Goal: Transaction & Acquisition: Purchase product/service

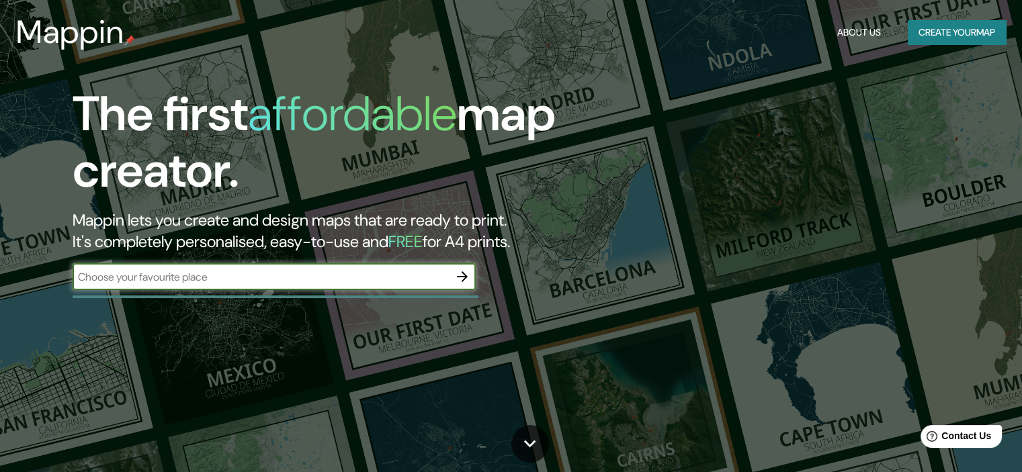
click at [430, 277] on input "text" at bounding box center [261, 276] width 376 height 15
type input "[GEOGRAPHIC_DATA], [GEOGRAPHIC_DATA]"
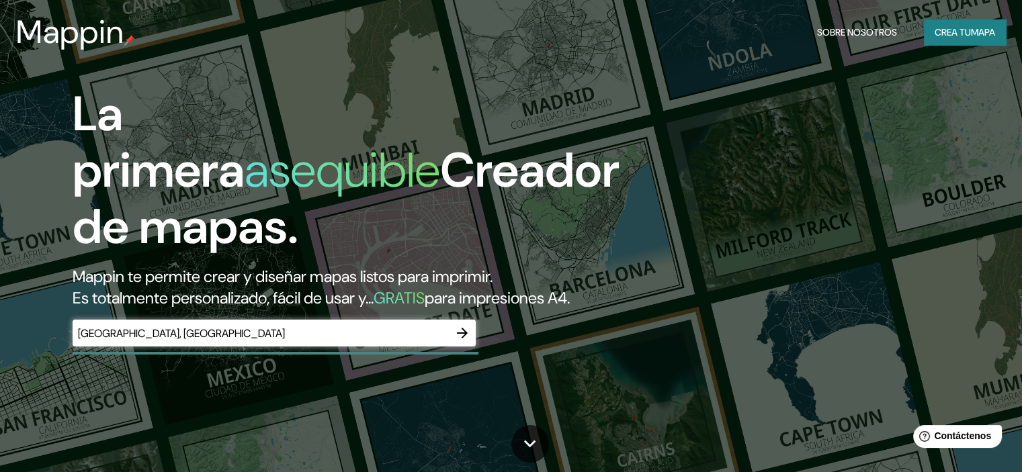
click at [459, 341] on icon "button" at bounding box center [462, 333] width 16 height 16
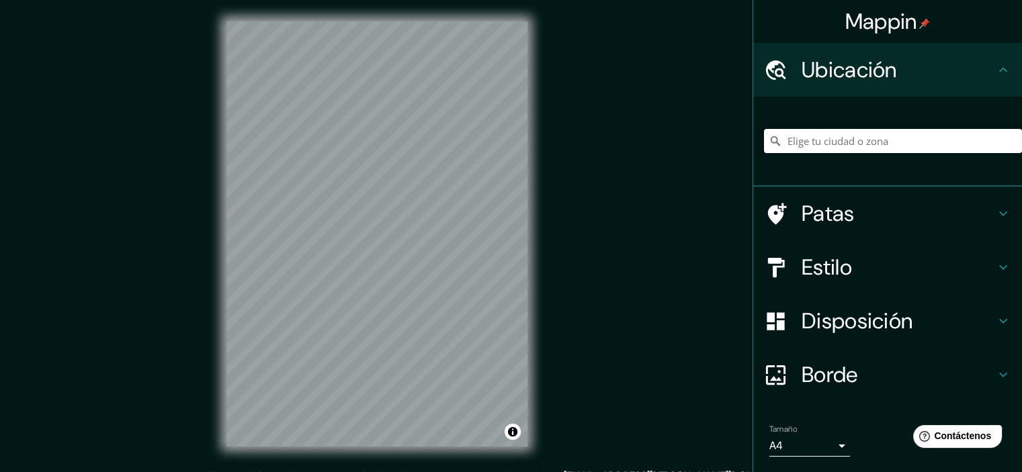
click at [813, 139] on input "Elige tu ciudad o zona" at bounding box center [893, 141] width 258 height 24
click at [995, 209] on icon at bounding box center [1003, 214] width 16 height 16
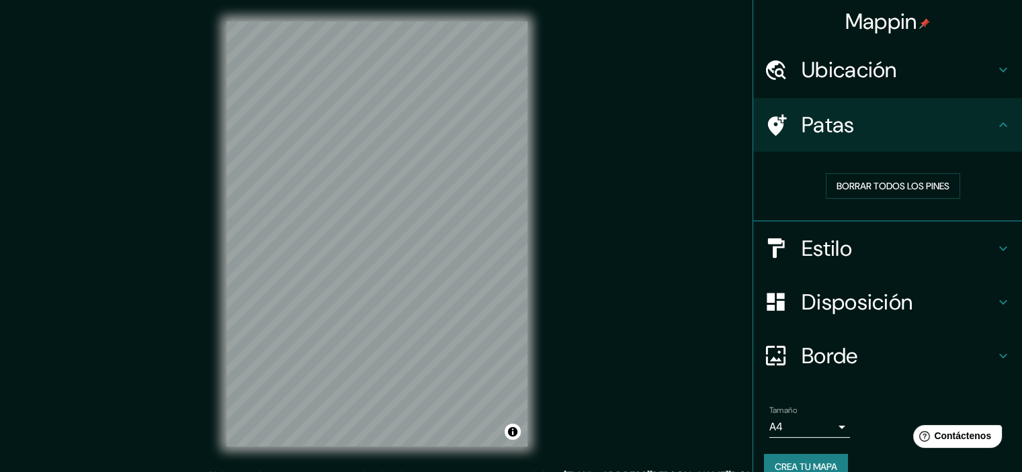
click at [995, 244] on icon at bounding box center [1003, 248] width 16 height 16
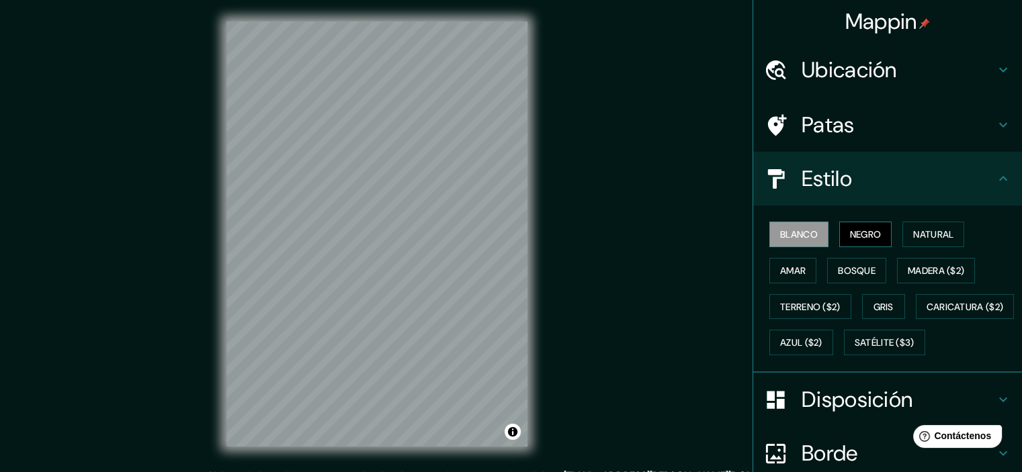
click at [862, 236] on font "Negro" at bounding box center [866, 234] width 32 height 12
click at [924, 236] on font "Natural" at bounding box center [933, 234] width 40 height 12
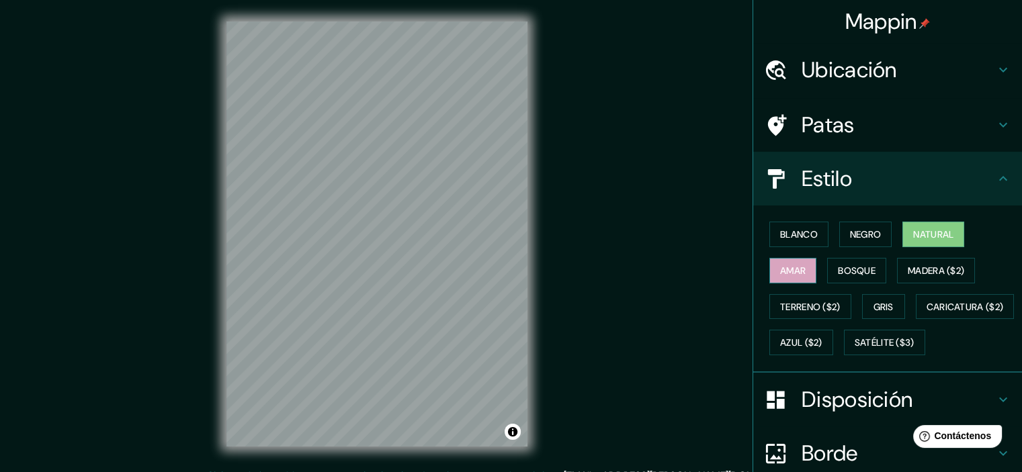
click at [798, 271] on button "Amar" at bounding box center [792, 271] width 47 height 26
click at [846, 276] on font "Bosque" at bounding box center [857, 270] width 38 height 17
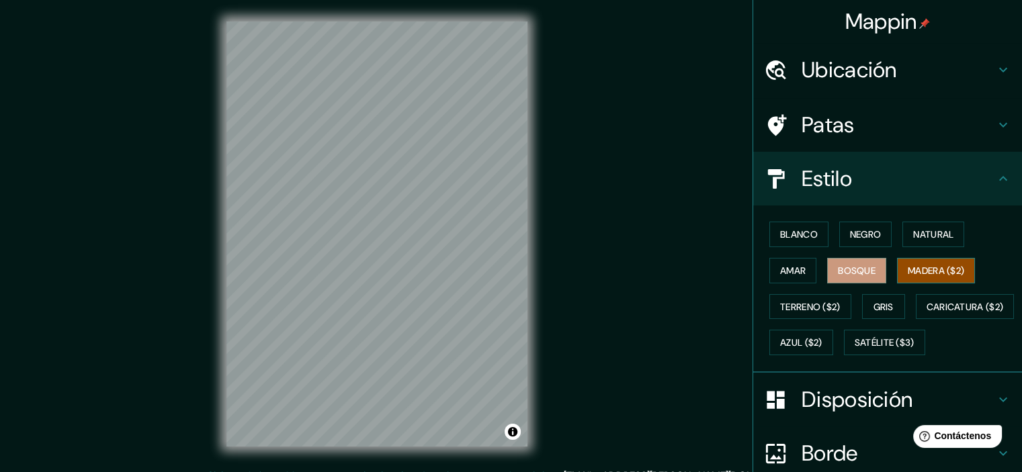
click at [932, 270] on font "Madera ($2)" at bounding box center [935, 271] width 56 height 12
click at [925, 235] on font "Natural" at bounding box center [933, 234] width 40 height 12
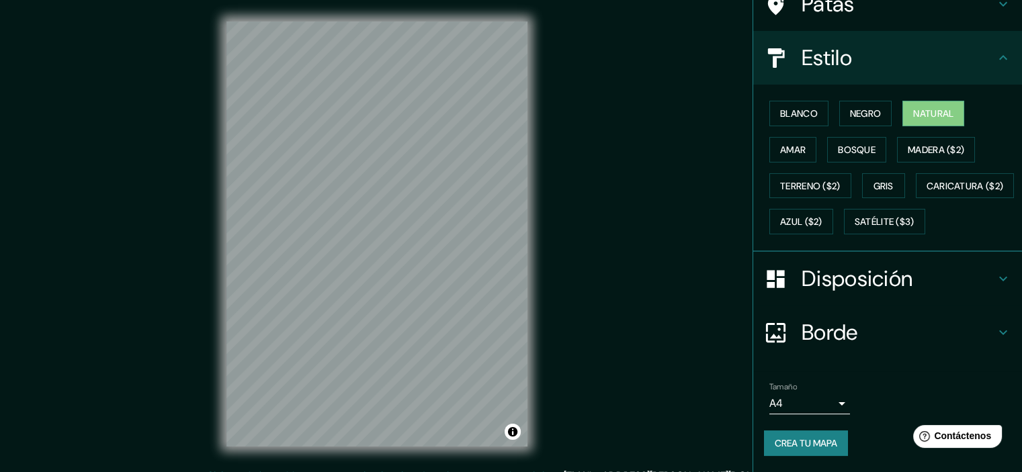
scroll to position [153, 0]
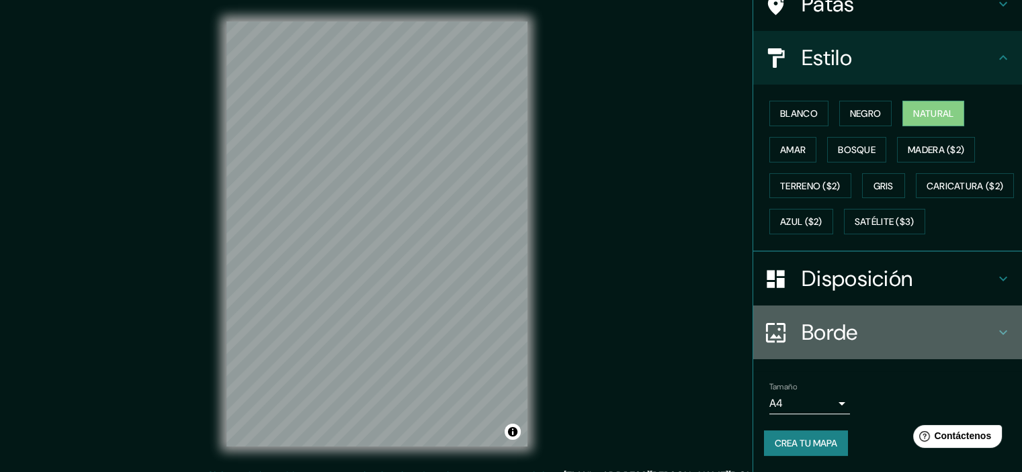
click at [892, 330] on h4 "Borde" at bounding box center [897, 332] width 193 height 27
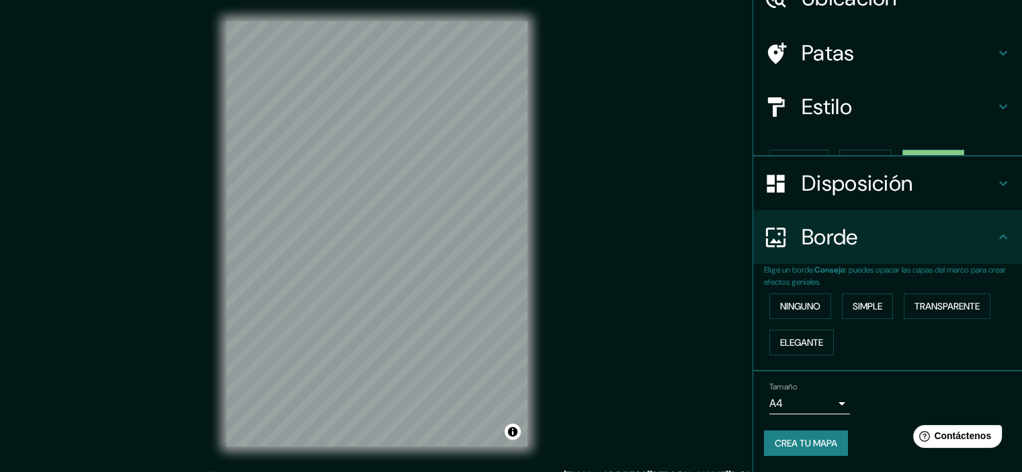
scroll to position [48, 0]
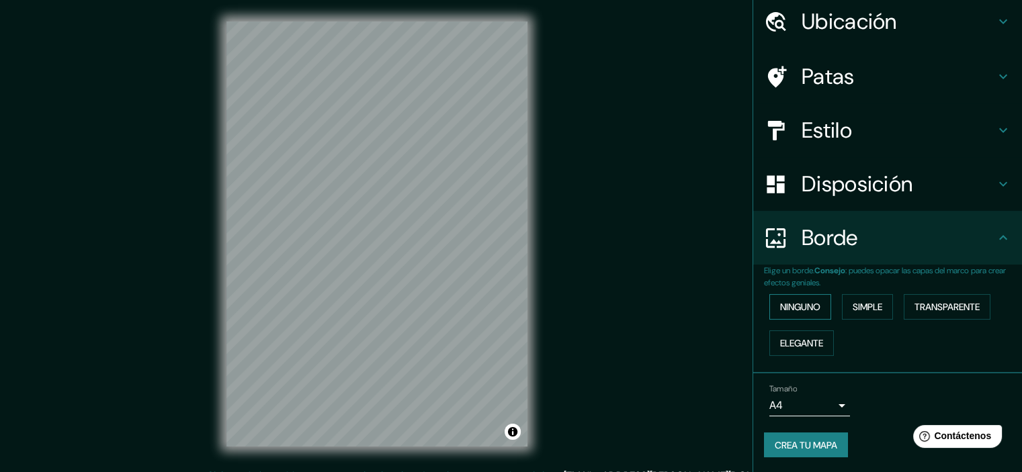
click at [811, 308] on font "Ninguno" at bounding box center [800, 307] width 40 height 12
click at [875, 306] on font "Simple" at bounding box center [867, 307] width 30 height 12
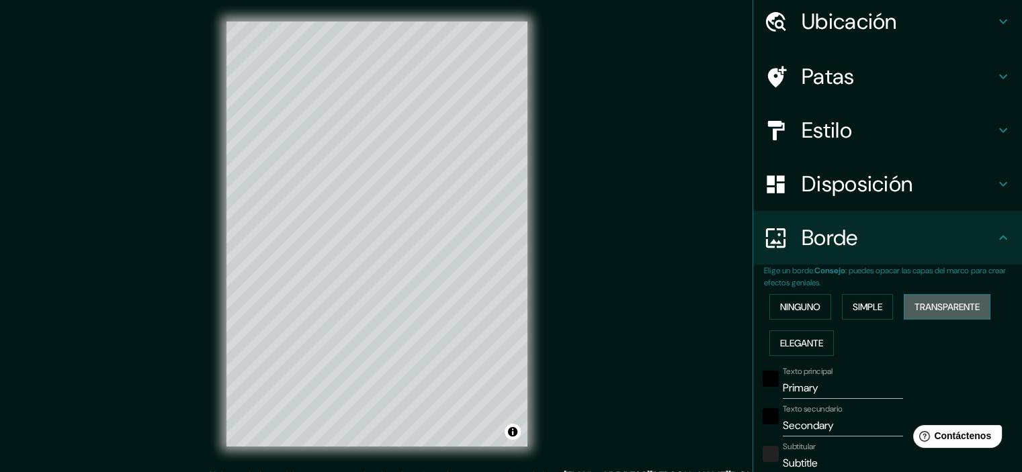
click at [947, 303] on font "Transparente" at bounding box center [946, 307] width 65 height 12
click at [801, 339] on font "Elegante" at bounding box center [801, 343] width 43 height 12
click at [801, 308] on font "Ninguno" at bounding box center [800, 307] width 40 height 12
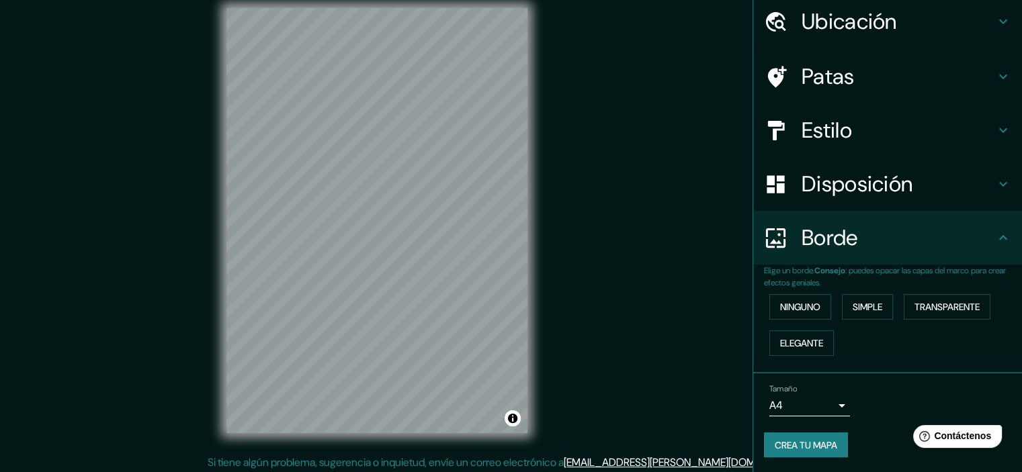
scroll to position [17, 0]
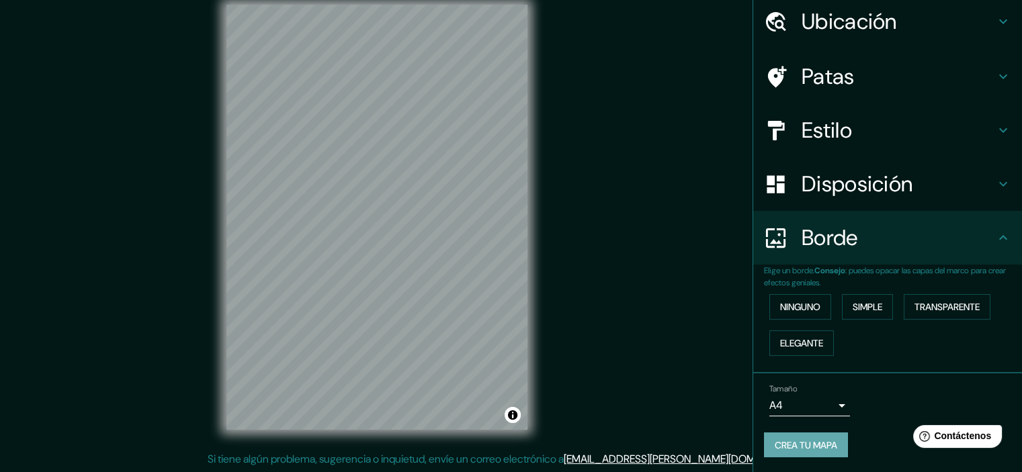
click at [818, 439] on font "Crea tu mapa" at bounding box center [805, 445] width 62 height 12
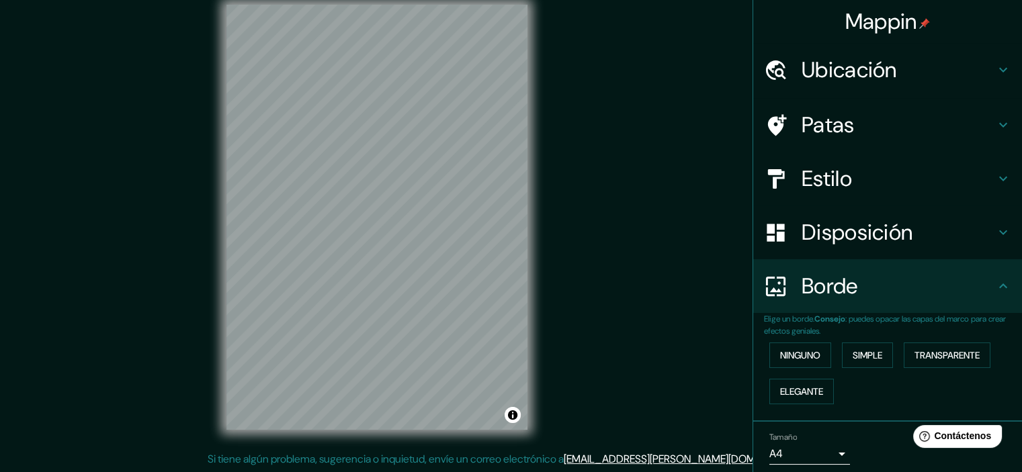
scroll to position [48, 0]
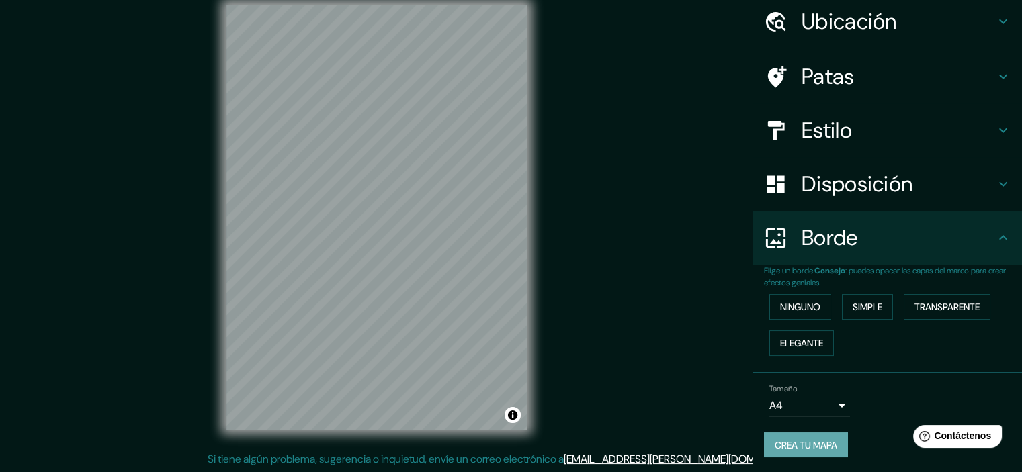
click at [806, 439] on font "Crea tu mapa" at bounding box center [805, 445] width 62 height 12
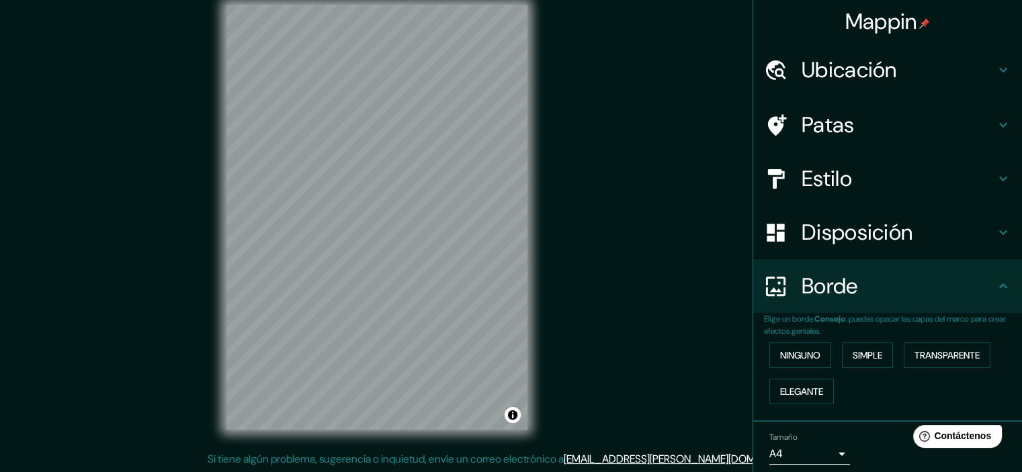
scroll to position [0, 0]
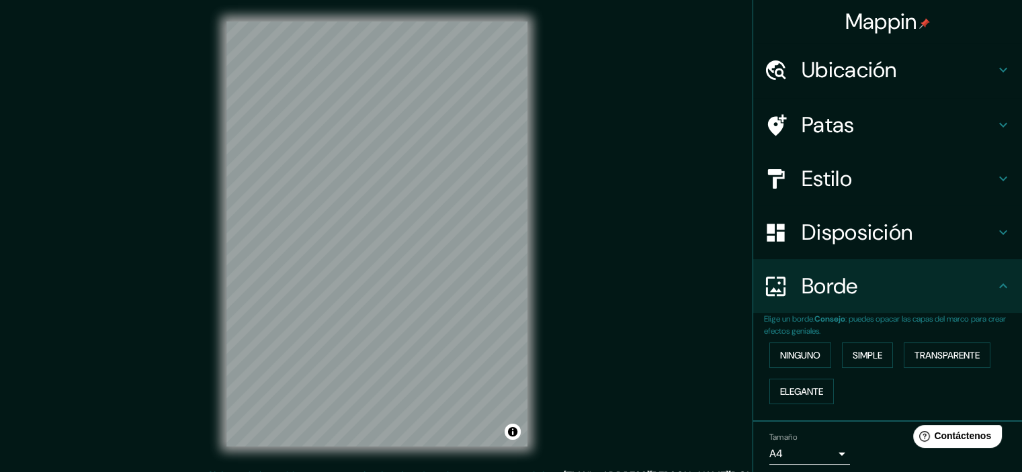
click at [887, 65] on font "Ubicación" at bounding box center [848, 70] width 95 height 28
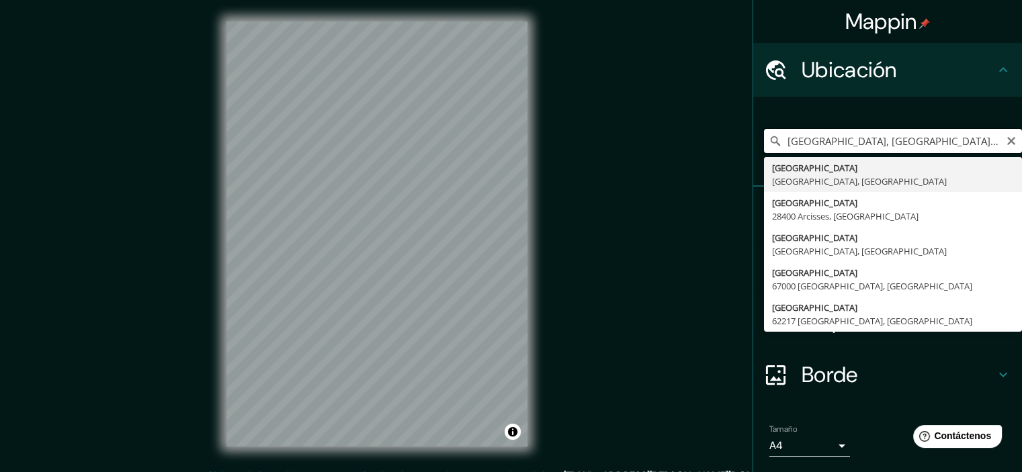
click at [850, 129] on input "[GEOGRAPHIC_DATA], [GEOGRAPHIC_DATA], [GEOGRAPHIC_DATA]" at bounding box center [893, 141] width 258 height 24
drag, startPoint x: 913, startPoint y: 138, endPoint x: 682, endPoint y: 153, distance: 230.9
click at [682, 153] on div "[PERSON_NAME] Ubicación [GEOGRAPHIC_DATA], [GEOGRAPHIC_DATA], [GEOGRAPHIC_DATA]…" at bounding box center [511, 245] width 1022 height 490
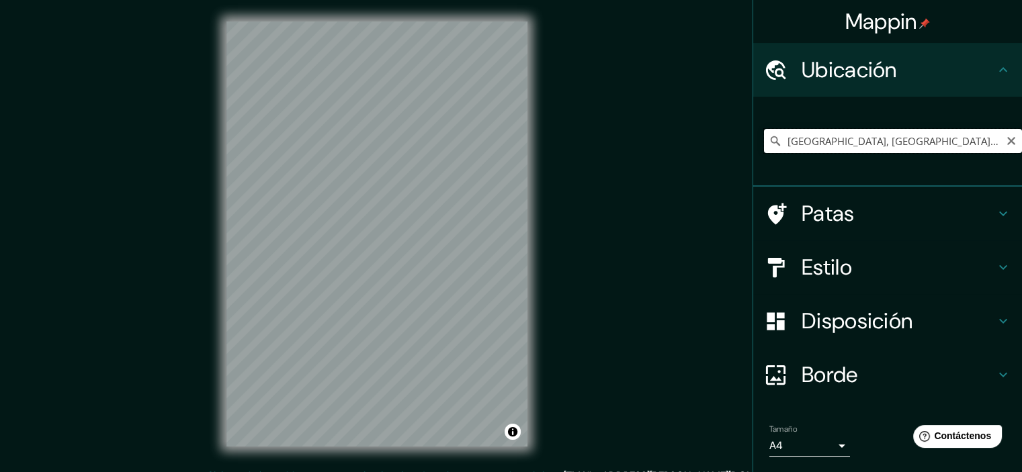
click at [897, 142] on input "[GEOGRAPHIC_DATA], [GEOGRAPHIC_DATA], [GEOGRAPHIC_DATA]" at bounding box center [893, 141] width 258 height 24
drag, startPoint x: 895, startPoint y: 132, endPoint x: 860, endPoint y: 135, distance: 35.7
click at [860, 135] on input "[GEOGRAPHIC_DATA], [GEOGRAPHIC_DATA], [GEOGRAPHIC_DATA]" at bounding box center [893, 141] width 258 height 24
click at [896, 132] on input "[GEOGRAPHIC_DATA], [GEOGRAPHIC_DATA], [GEOGRAPHIC_DATA]" at bounding box center [893, 141] width 258 height 24
drag, startPoint x: 846, startPoint y: 140, endPoint x: 828, endPoint y: 142, distance: 18.9
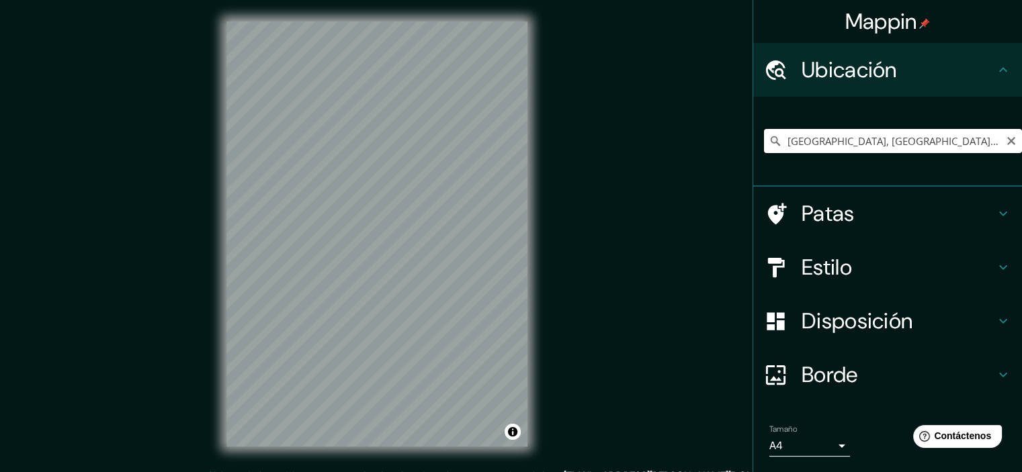
click at [828, 142] on input "[GEOGRAPHIC_DATA], [GEOGRAPHIC_DATA], [GEOGRAPHIC_DATA]" at bounding box center [893, 141] width 258 height 24
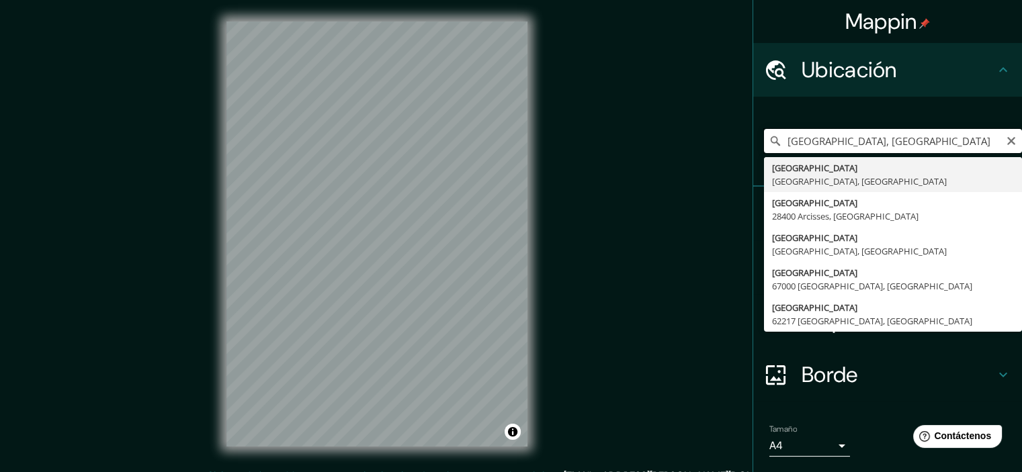
type input "[GEOGRAPHIC_DATA], [GEOGRAPHIC_DATA], [GEOGRAPHIC_DATA]"
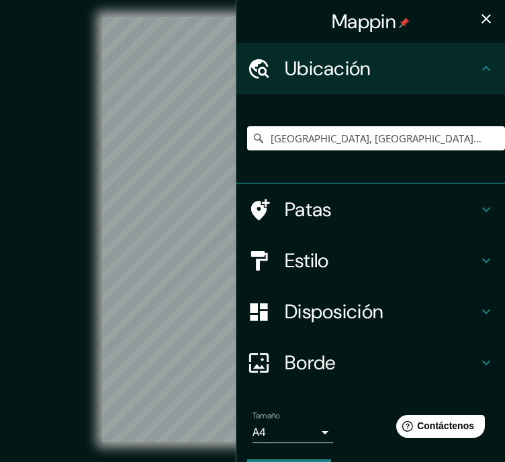
click at [478, 13] on icon "button" at bounding box center [486, 19] width 16 height 16
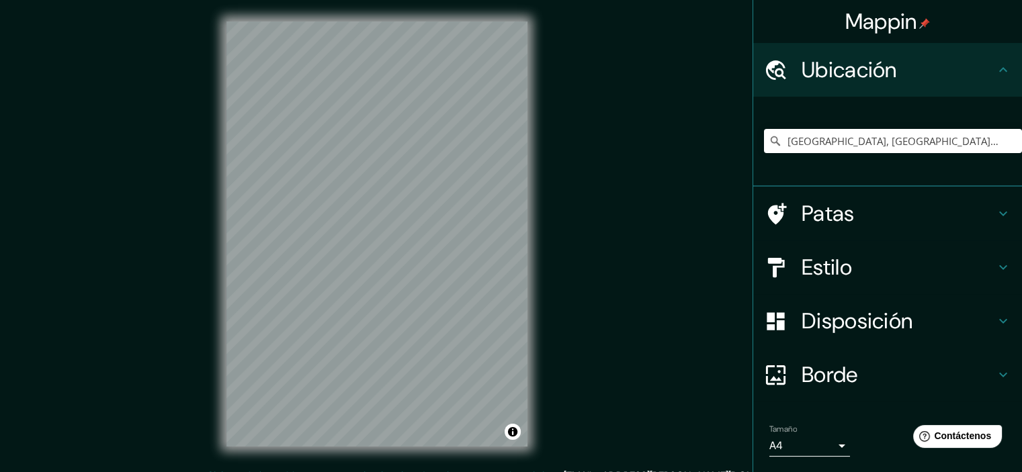
click at [830, 448] on body "[PERSON_NAME] Ubicación [GEOGRAPHIC_DATA], [GEOGRAPHIC_DATA], [GEOGRAPHIC_DATA]…" at bounding box center [511, 236] width 1022 height 472
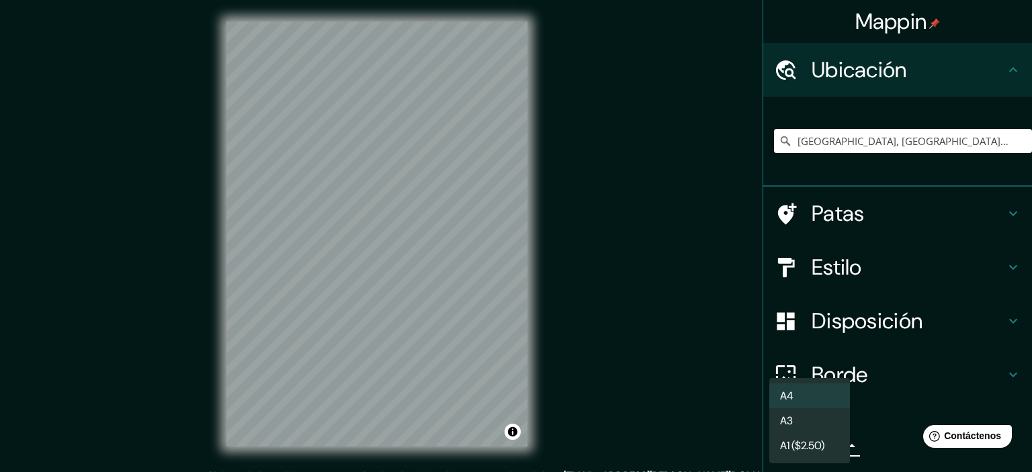
click at [830, 414] on li "A3" at bounding box center [809, 420] width 81 height 25
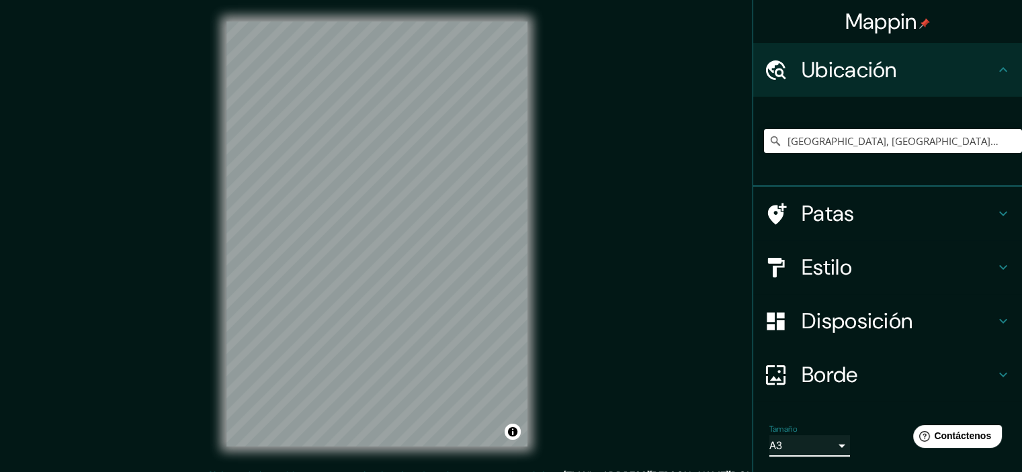
scroll to position [41, 0]
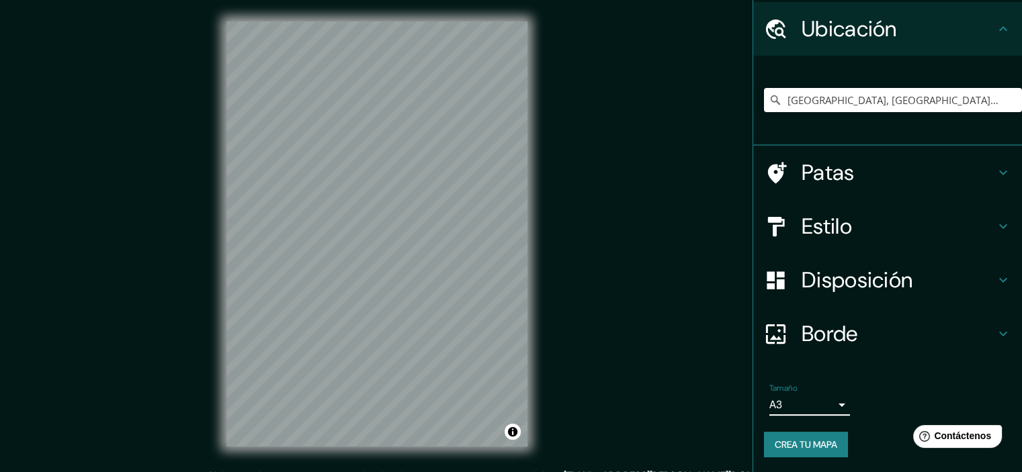
click at [821, 404] on body "[PERSON_NAME] Ubicación [GEOGRAPHIC_DATA], [GEOGRAPHIC_DATA], [GEOGRAPHIC_DATA]…" at bounding box center [511, 236] width 1022 height 472
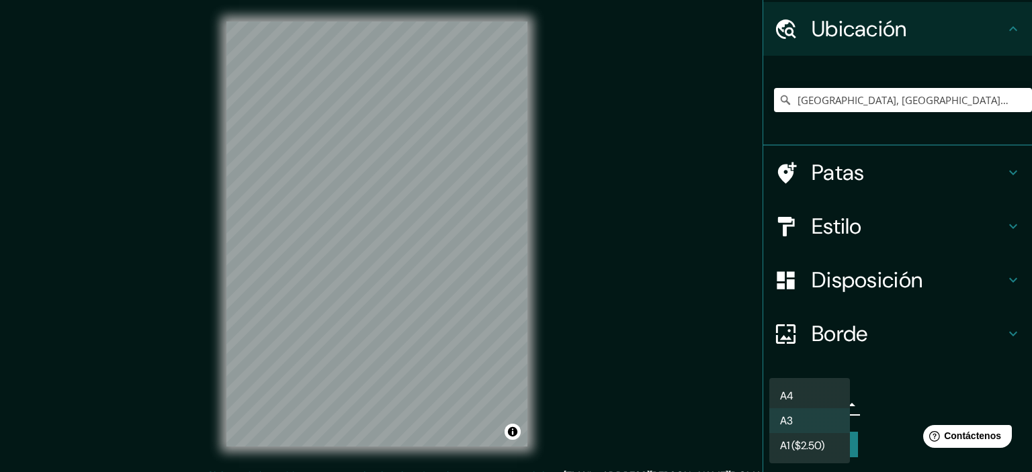
click at [823, 414] on li "A3" at bounding box center [809, 420] width 81 height 25
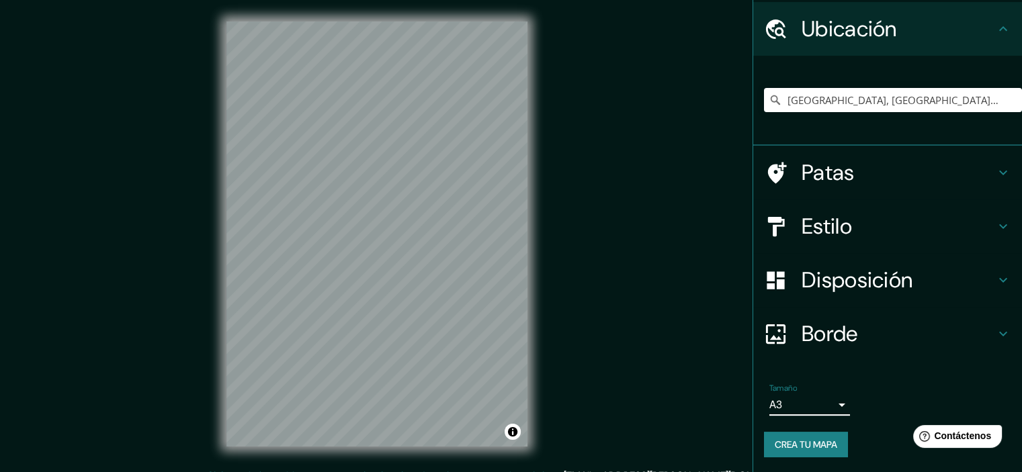
click at [825, 443] on font "Crea tu mapa" at bounding box center [805, 445] width 62 height 12
click at [879, 208] on div "Estilo" at bounding box center [887, 226] width 269 height 54
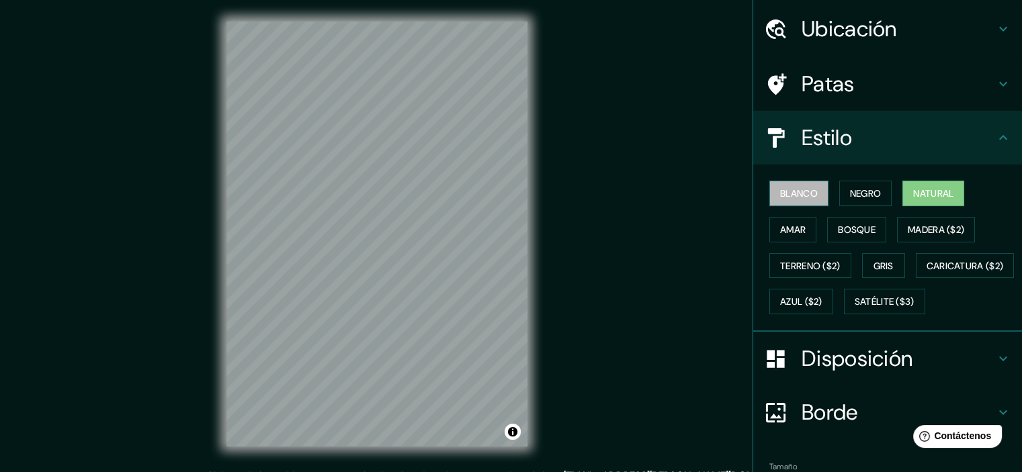
click at [791, 185] on font "Blanco" at bounding box center [799, 193] width 38 height 17
click at [819, 187] on div "Blanco Negro Natural Amar Bosque Madera ($2) Terreno ($2) Gris Caricatura ($2) …" at bounding box center [893, 247] width 258 height 144
click at [866, 193] on font "Negro" at bounding box center [866, 193] width 32 height 12
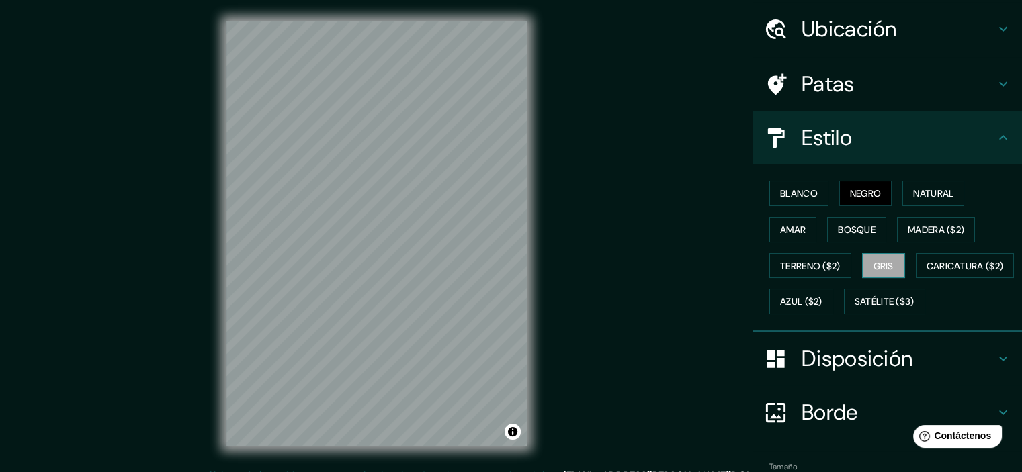
click at [877, 261] on font "Gris" at bounding box center [883, 266] width 20 height 12
click at [515, 436] on button "Activar o desactivar atribución" at bounding box center [512, 432] width 16 height 16
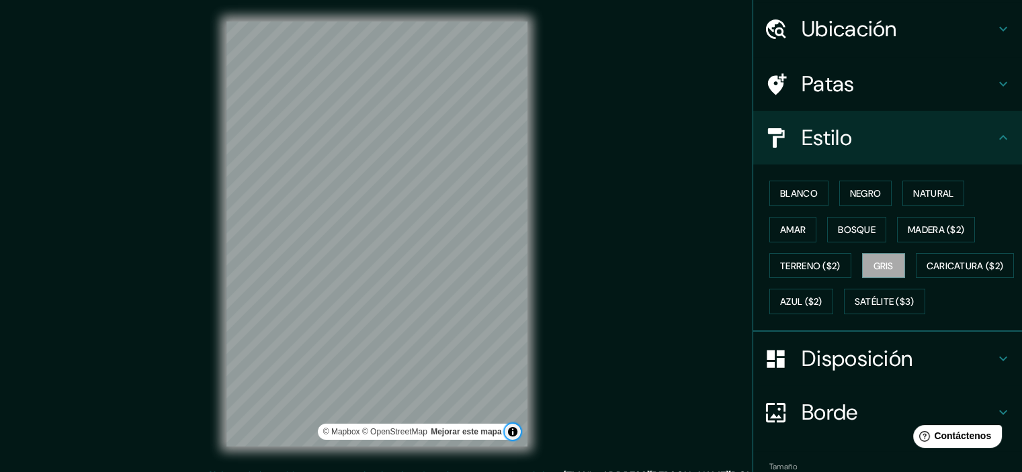
click at [515, 436] on button "Activar o desactivar atribución" at bounding box center [512, 432] width 16 height 16
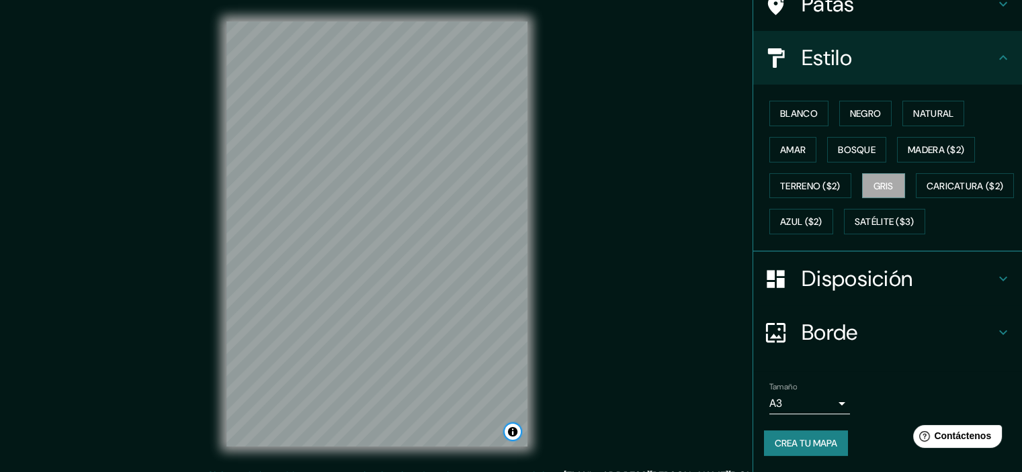
scroll to position [153, 0]
click at [833, 406] on body "[PERSON_NAME] Ubicación [GEOGRAPHIC_DATA], [GEOGRAPHIC_DATA], [GEOGRAPHIC_DATA]…" at bounding box center [511, 236] width 1022 height 472
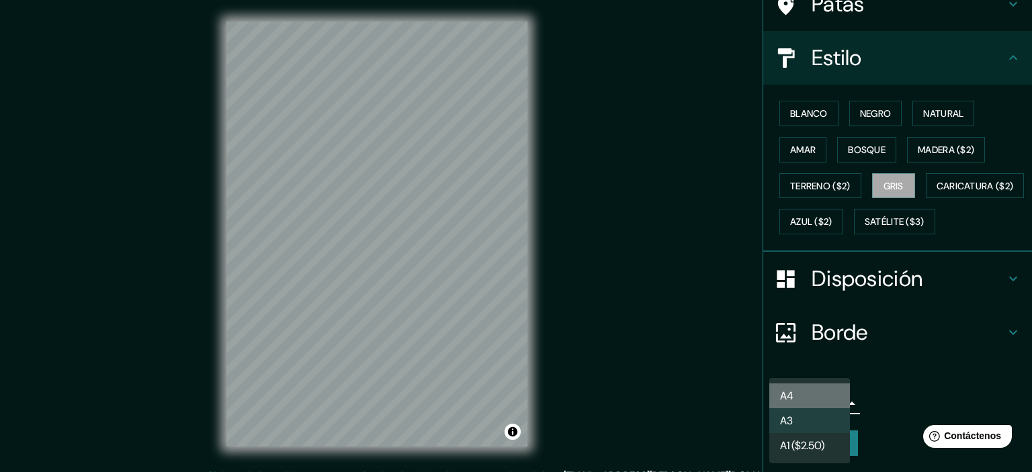
click at [833, 392] on li "A4" at bounding box center [809, 396] width 81 height 25
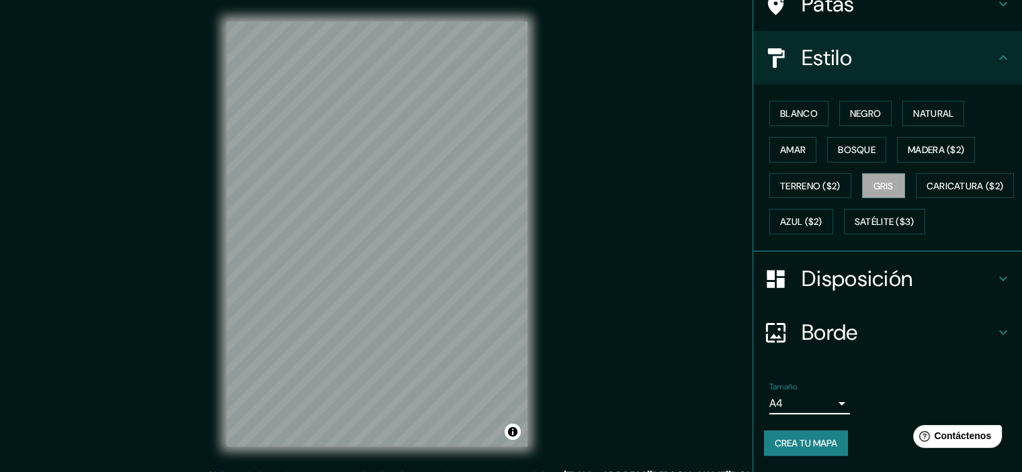
click at [814, 449] on font "Crea tu mapa" at bounding box center [805, 443] width 62 height 12
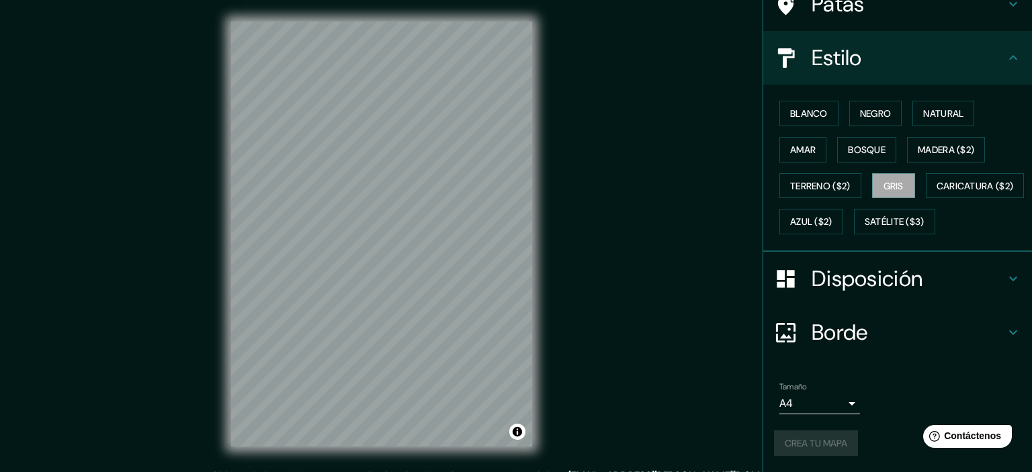
click at [822, 407] on body "[PERSON_NAME] Ubicación [GEOGRAPHIC_DATA], [GEOGRAPHIC_DATA], [GEOGRAPHIC_DATA]…" at bounding box center [516, 236] width 1032 height 472
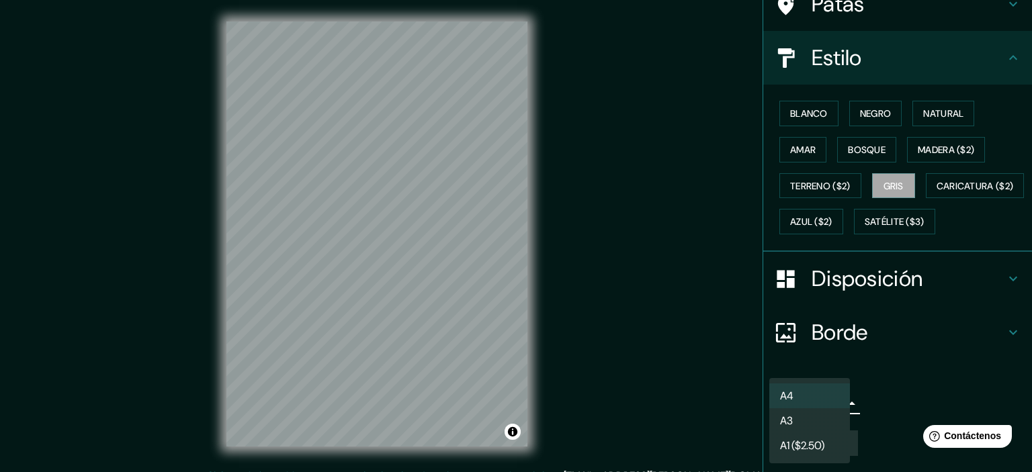
click at [816, 420] on li "A3" at bounding box center [809, 420] width 81 height 25
type input "a4"
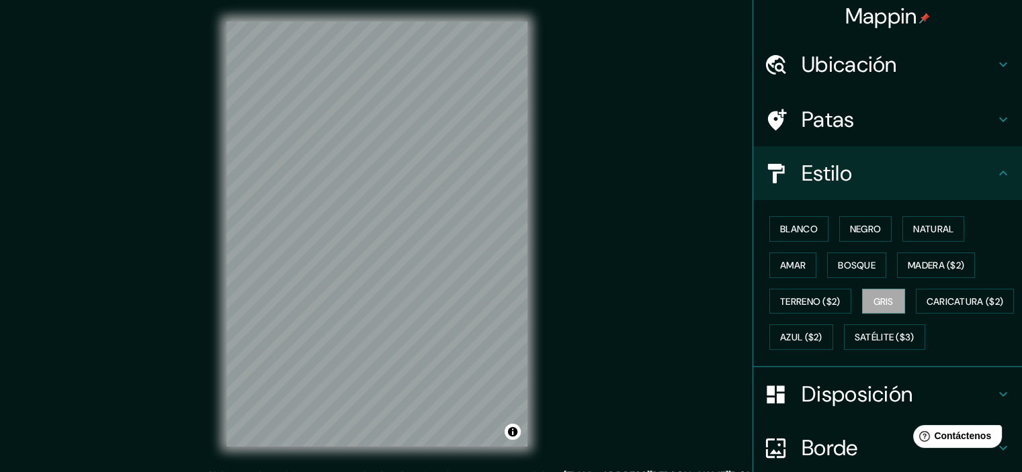
scroll to position [0, 0]
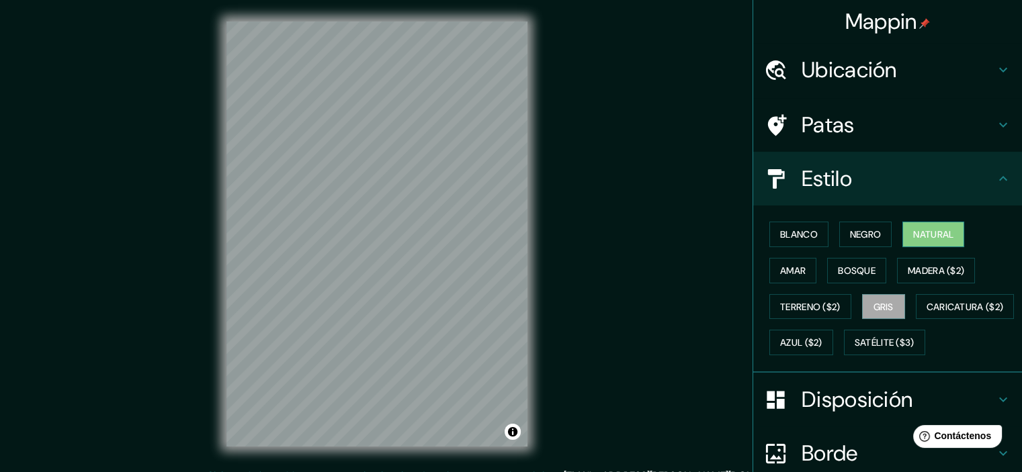
click at [925, 244] on button "Natural" at bounding box center [933, 235] width 62 height 26
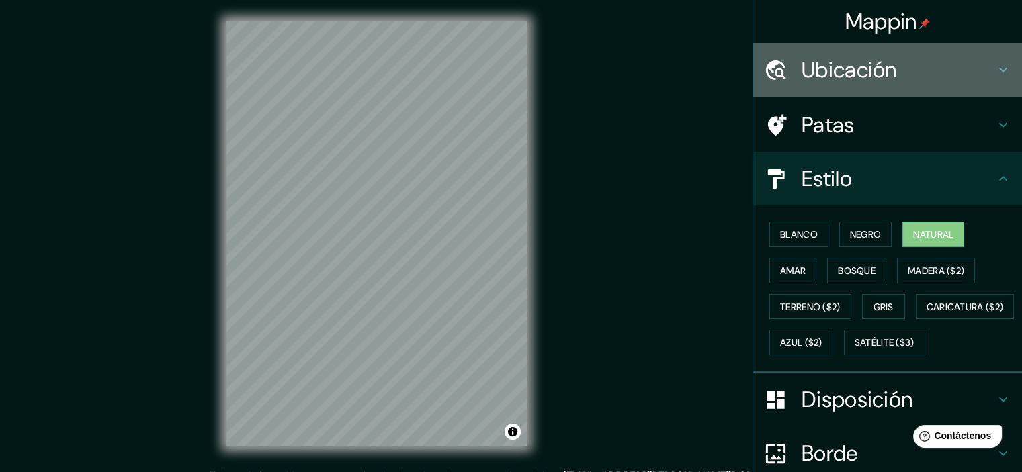
click at [846, 63] on font "Ubicación" at bounding box center [848, 70] width 95 height 28
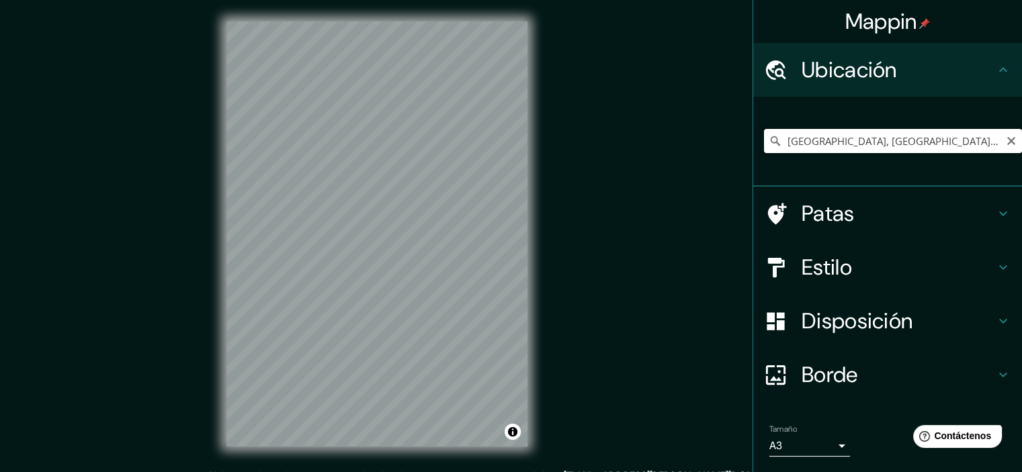
click at [830, 148] on input "[GEOGRAPHIC_DATA], [GEOGRAPHIC_DATA], [GEOGRAPHIC_DATA]" at bounding box center [893, 141] width 258 height 24
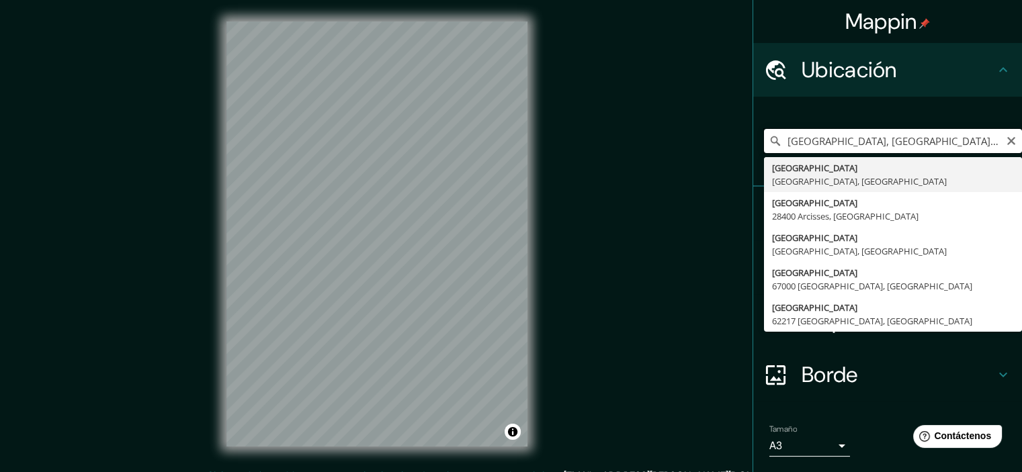
click at [830, 148] on input "[GEOGRAPHIC_DATA], [GEOGRAPHIC_DATA], [GEOGRAPHIC_DATA]" at bounding box center [893, 141] width 258 height 24
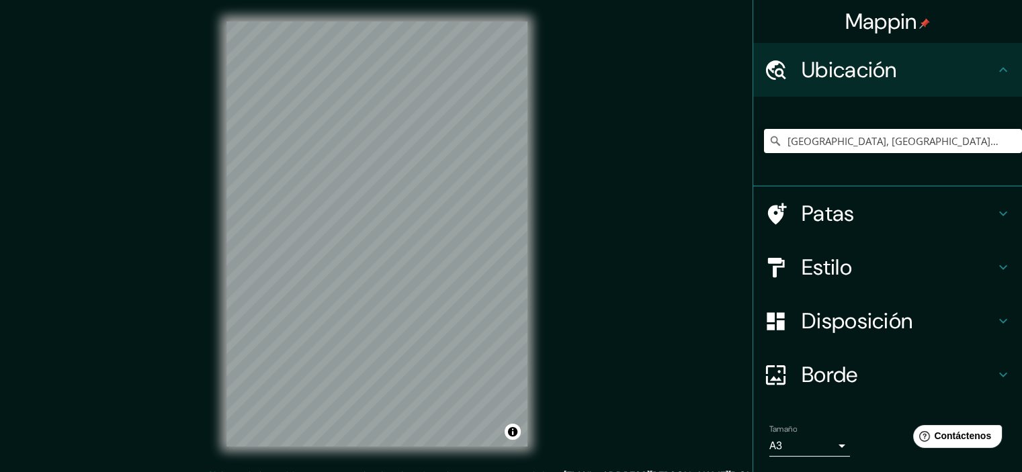
click at [844, 265] on h4 "Estilo" at bounding box center [897, 267] width 193 height 27
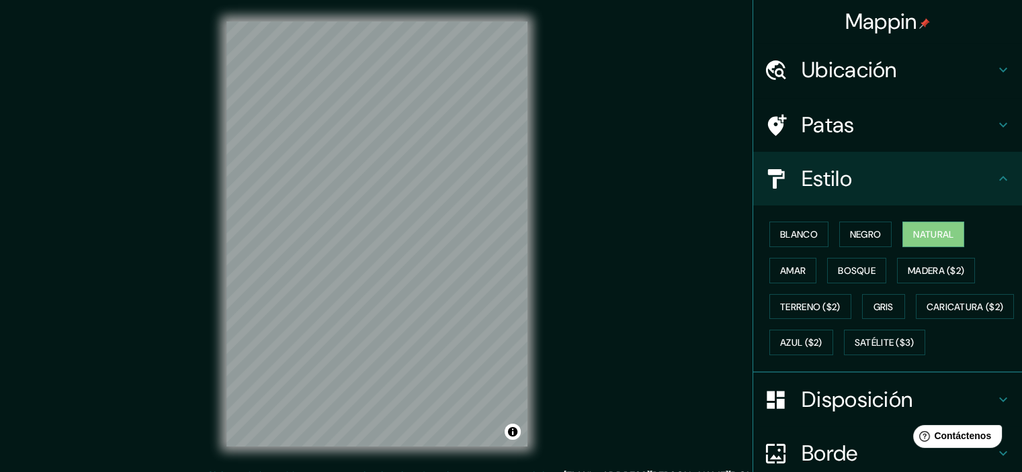
click at [881, 81] on font "Ubicación" at bounding box center [848, 70] width 95 height 28
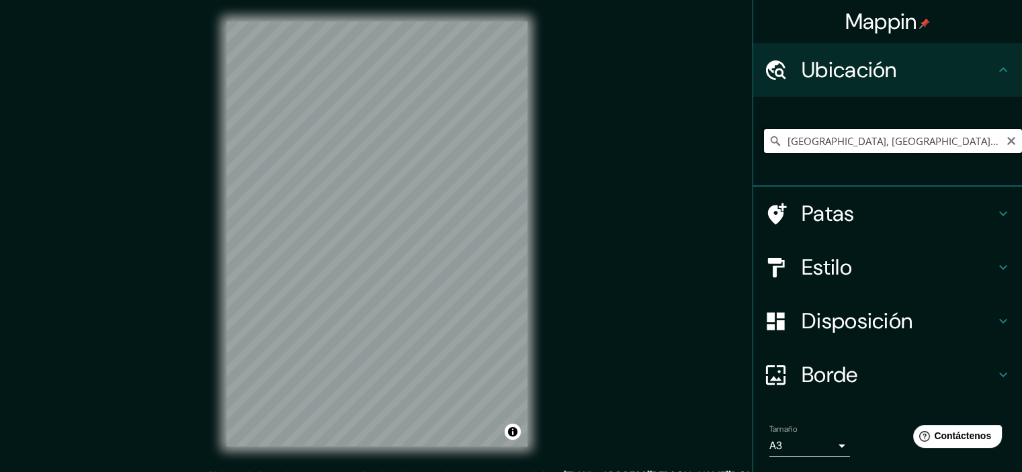
click at [875, 139] on input "[GEOGRAPHIC_DATA], [GEOGRAPHIC_DATA], [GEOGRAPHIC_DATA]" at bounding box center [893, 141] width 258 height 24
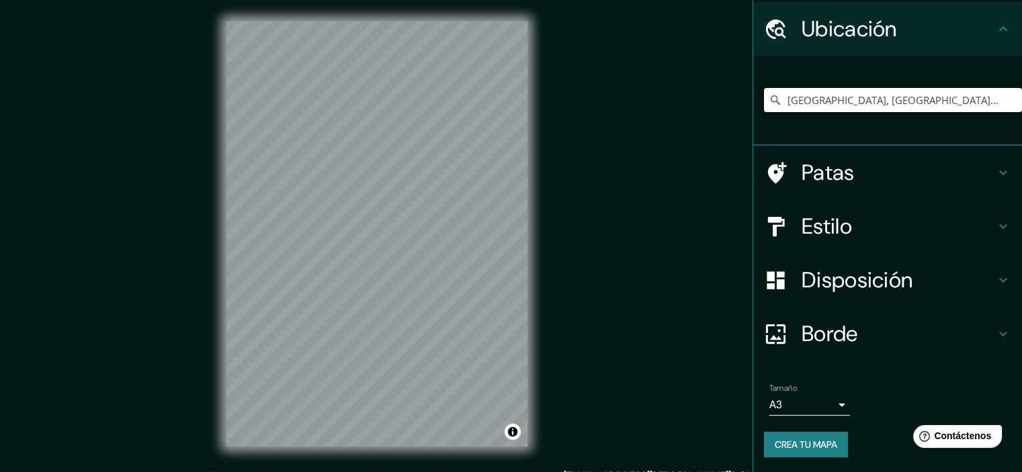
type input "[GEOGRAPHIC_DATA], [GEOGRAPHIC_DATA], [GEOGRAPHIC_DATA]"
click at [868, 220] on h4 "Estilo" at bounding box center [897, 226] width 193 height 27
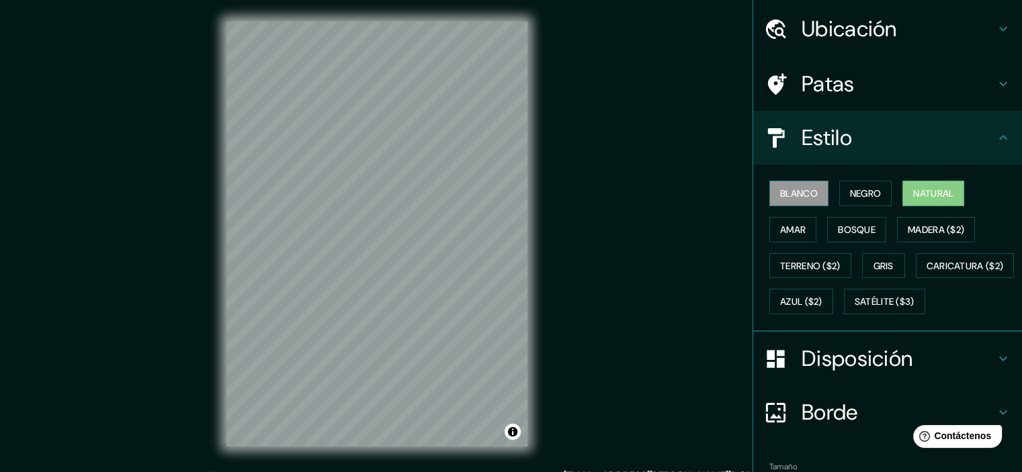
click at [798, 190] on font "Blanco" at bounding box center [799, 193] width 38 height 12
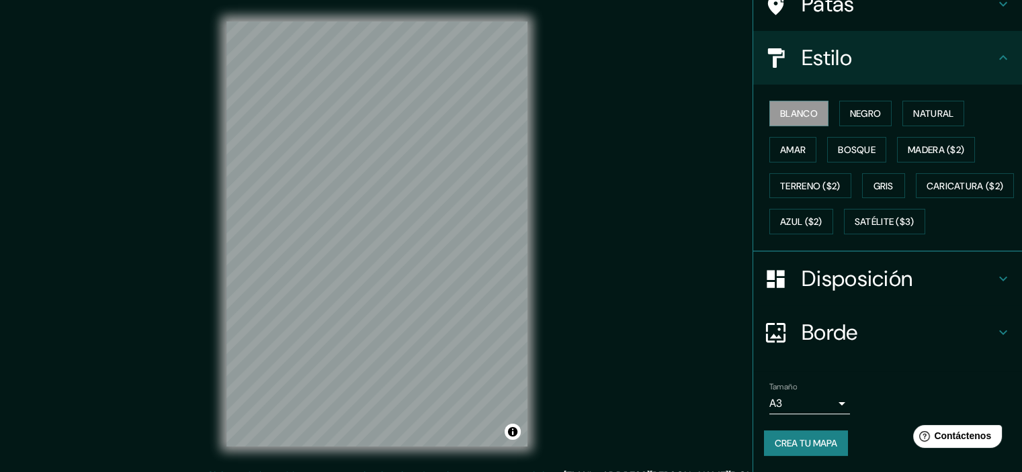
click at [850, 346] on h4 "Borde" at bounding box center [897, 332] width 193 height 27
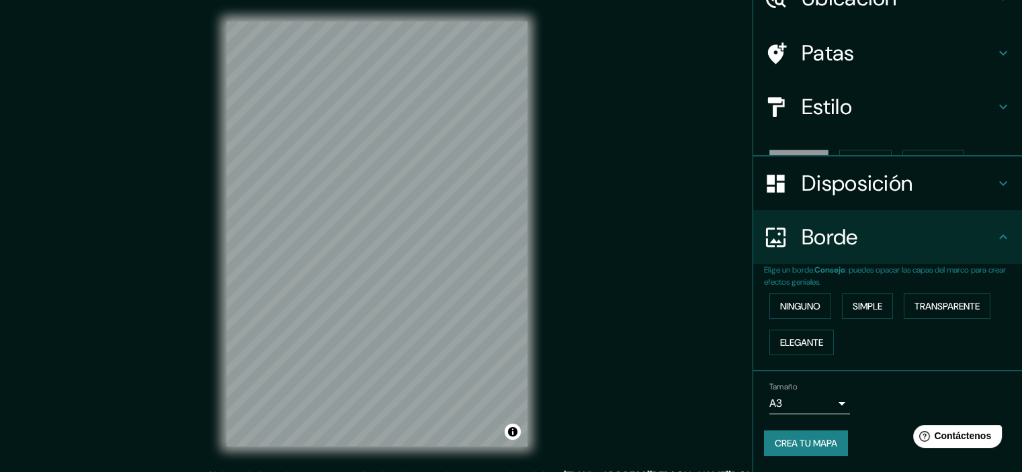
scroll to position [48, 0]
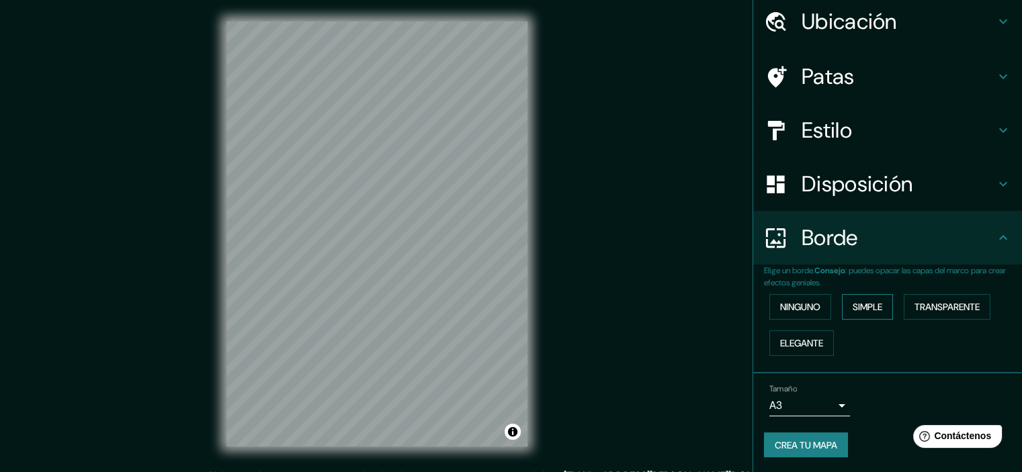
click at [879, 310] on button "Simple" at bounding box center [867, 307] width 51 height 26
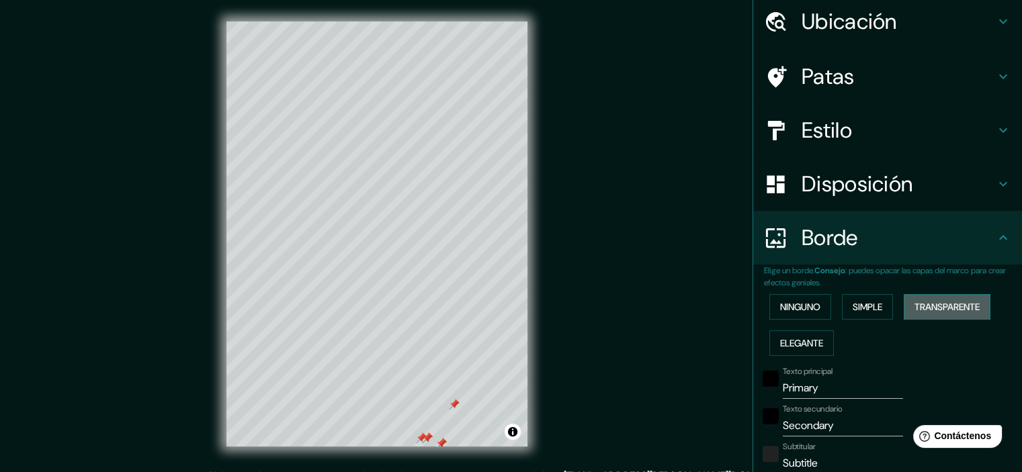
click at [942, 304] on font "Transparente" at bounding box center [946, 307] width 65 height 12
click at [862, 306] on font "Simple" at bounding box center [867, 307] width 30 height 12
click at [795, 345] on font "Elegante" at bounding box center [801, 343] width 43 height 12
click at [509, 436] on button "Activar o desactivar atribución" at bounding box center [512, 432] width 16 height 16
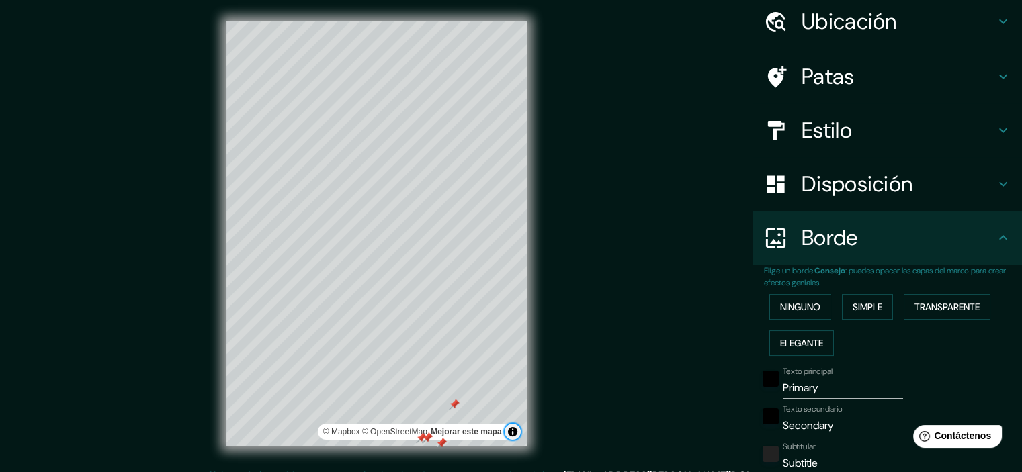
click at [509, 436] on button "Activar o desactivar atribución" at bounding box center [512, 432] width 16 height 16
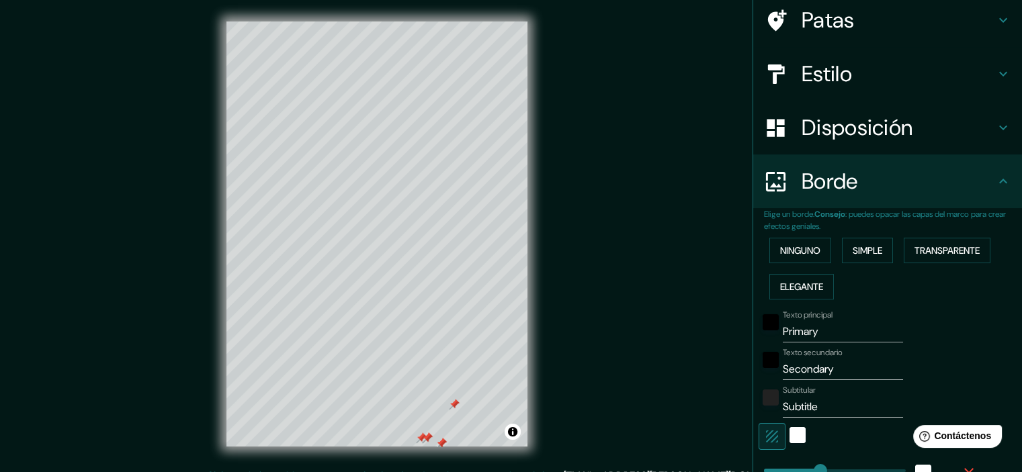
scroll to position [116, 0]
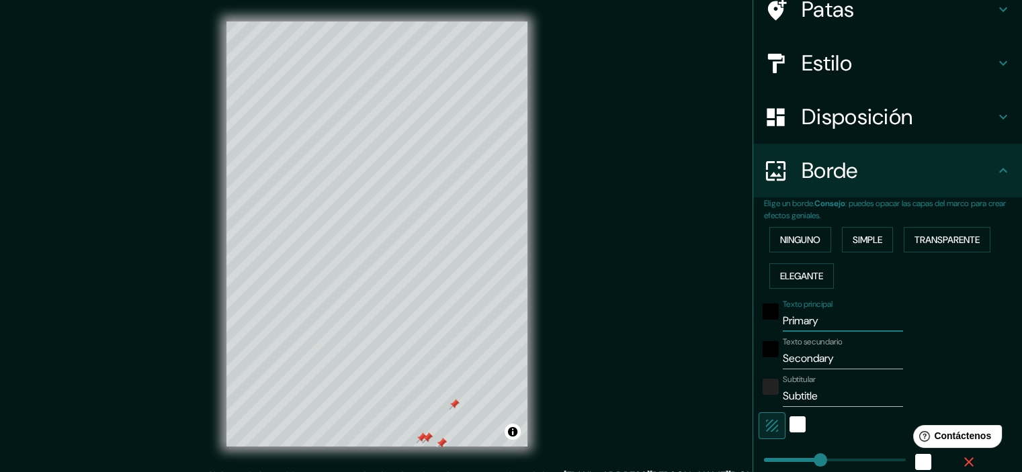
click at [805, 313] on input "Primary" at bounding box center [843, 320] width 120 height 21
type input "c"
type input "179"
type input "36"
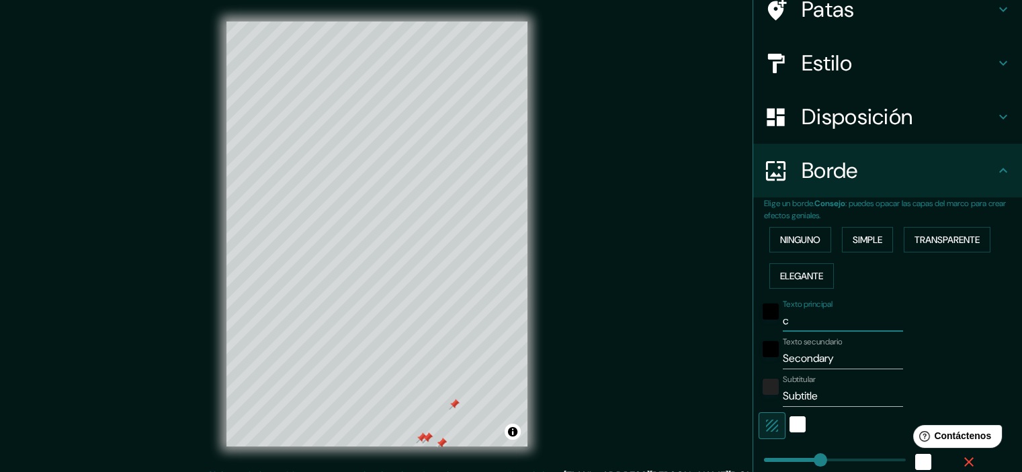
type input "36"
type input "18"
type input "co"
type input "179"
type input "36"
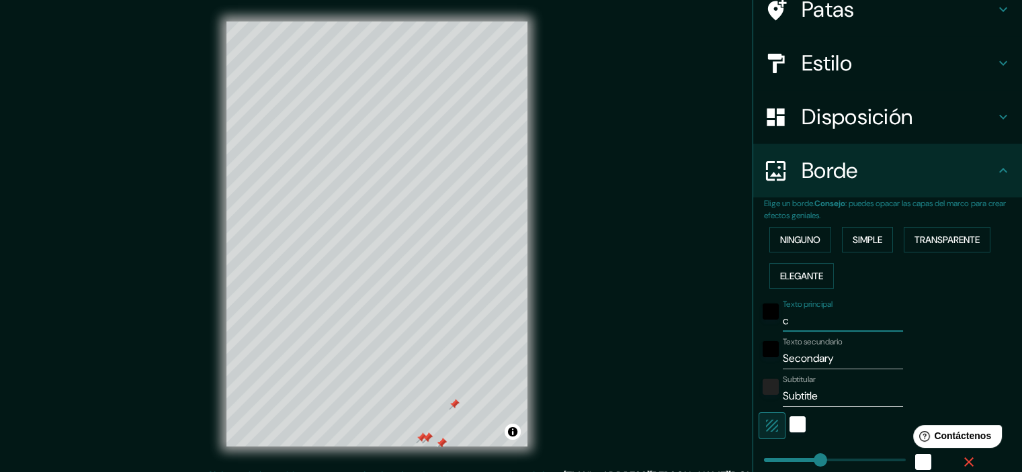
type input "36"
type input "18"
type input "cor"
type input "179"
type input "36"
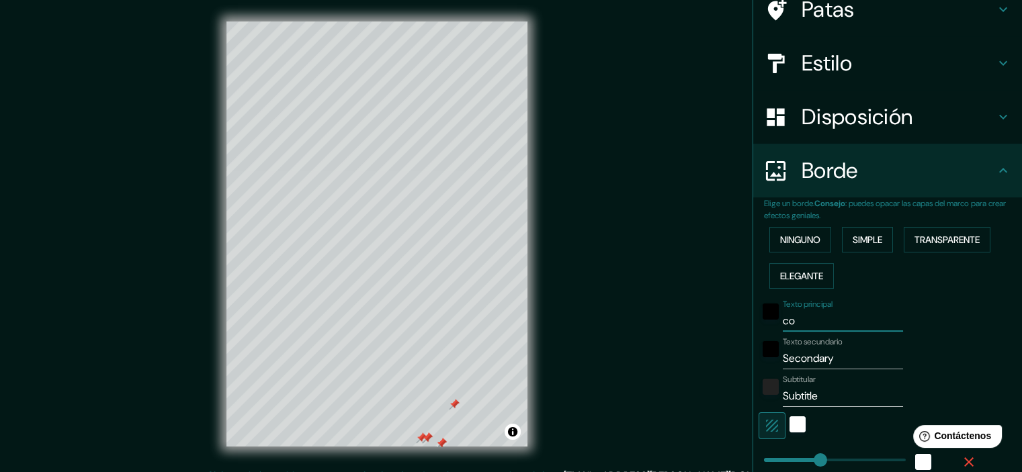
type input "36"
type input "18"
type input "cord"
type input "179"
type input "36"
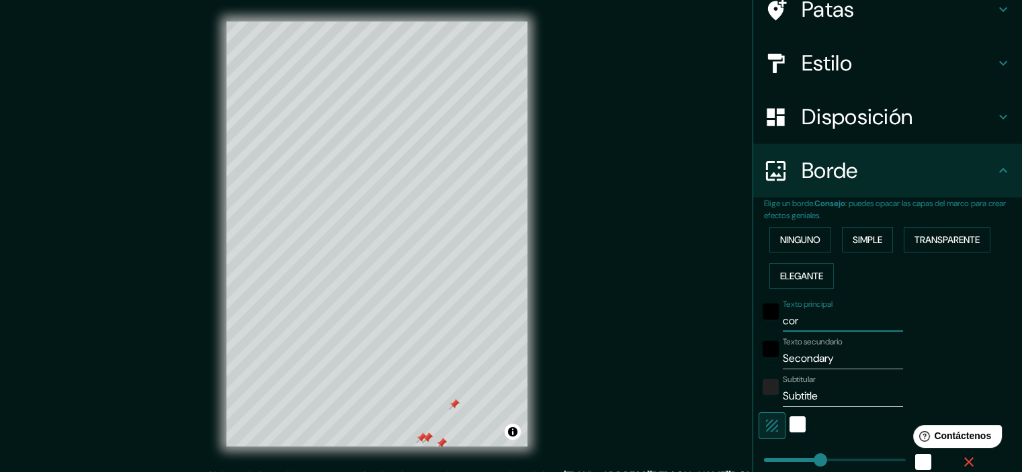
type input "36"
type input "18"
type input "cordo"
type input "179"
type input "36"
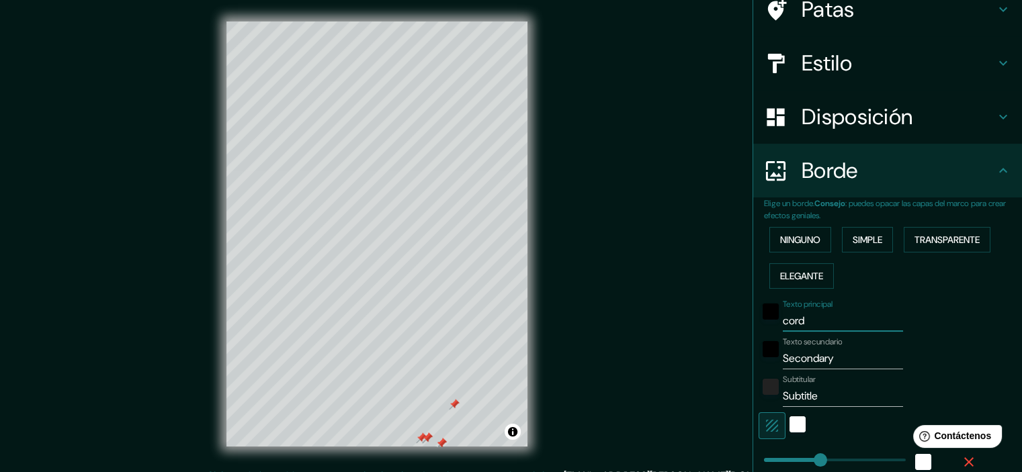
type input "36"
type input "18"
type input "cordob"
type input "179"
type input "36"
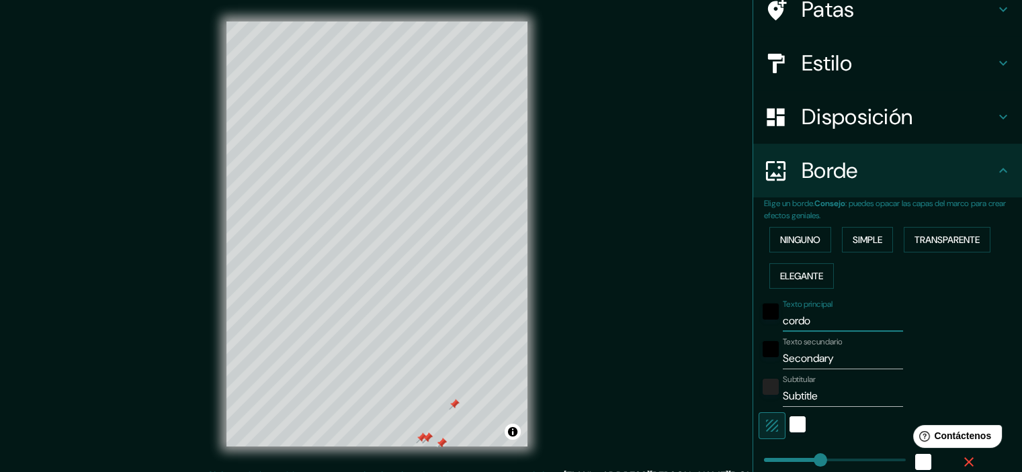
type input "36"
type input "18"
type input "cordoba"
type input "179"
type input "36"
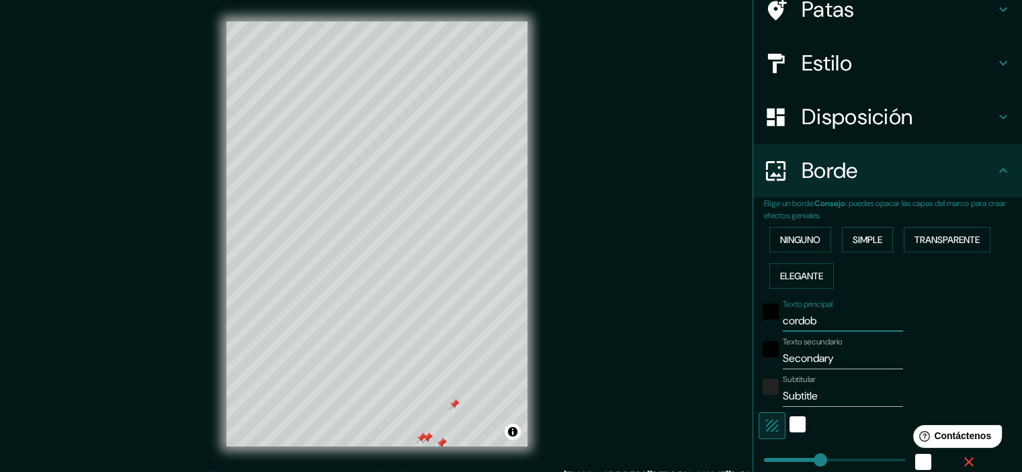
type input "36"
type input "18"
type input "cordoba"
drag, startPoint x: 836, startPoint y: 363, endPoint x: 753, endPoint y: 359, distance: 83.4
click at [758, 359] on div "Texto secundario Secondary" at bounding box center [868, 353] width 220 height 32
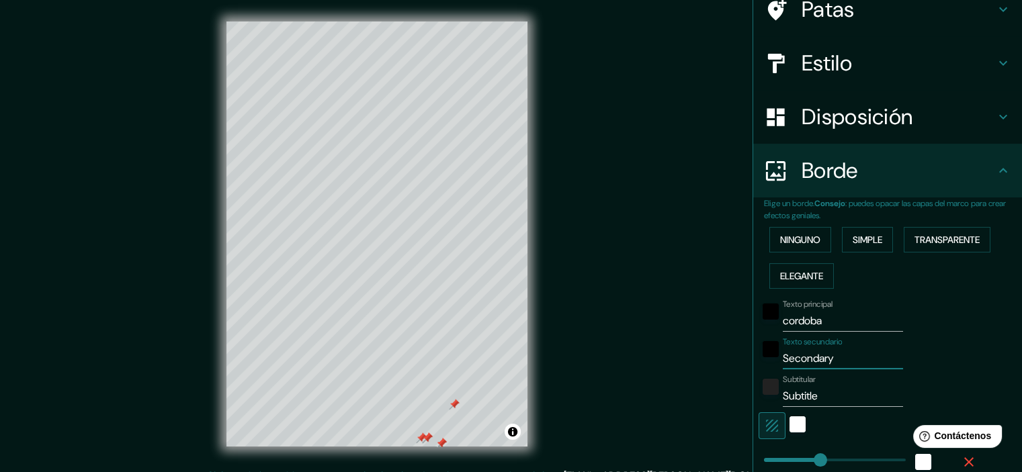
type input "a"
type input "179"
type input "36"
type input "18"
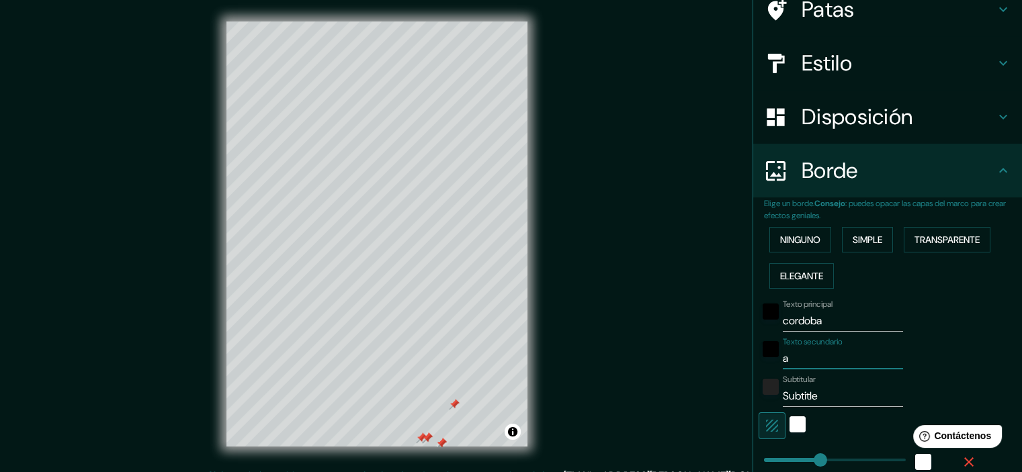
type input "ar"
type input "179"
type input "36"
type input "18"
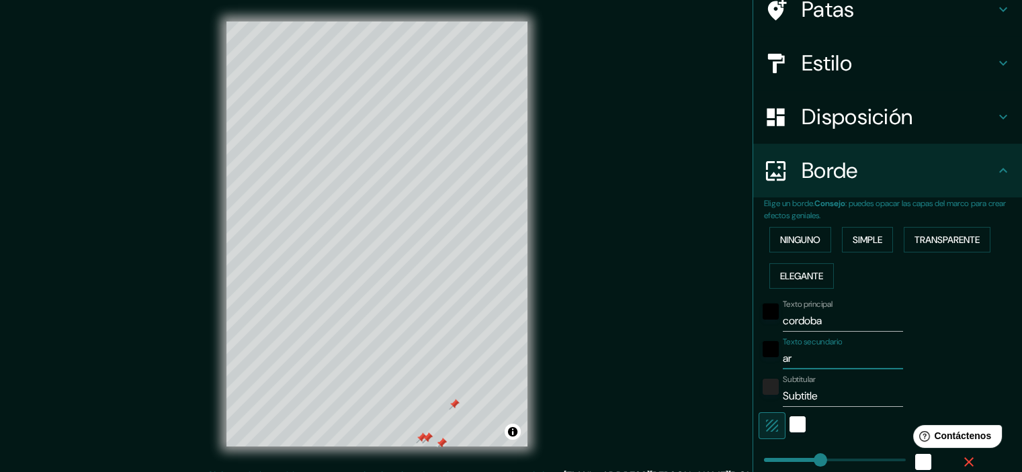
type input "arg"
type input "179"
type input "36"
type input "18"
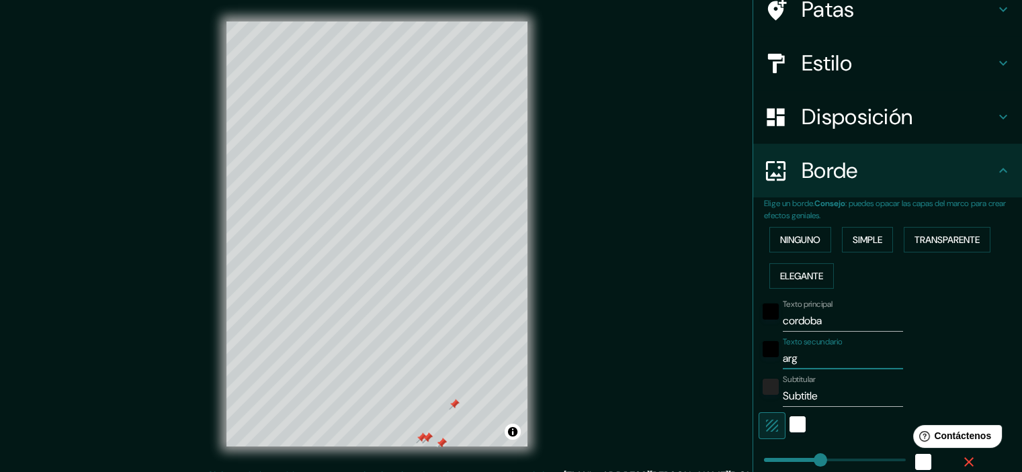
type input "arge"
type input "179"
type input "36"
type input "18"
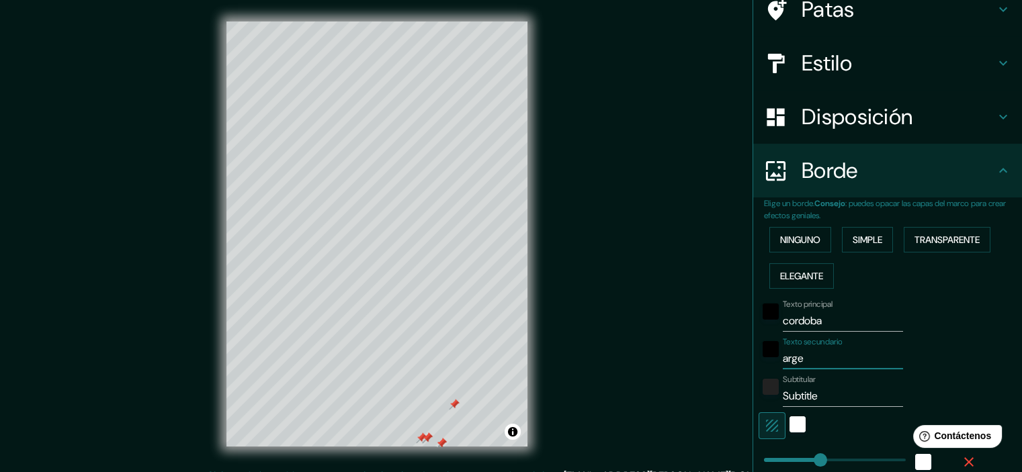
type input "argen"
type input "179"
type input "36"
type input "18"
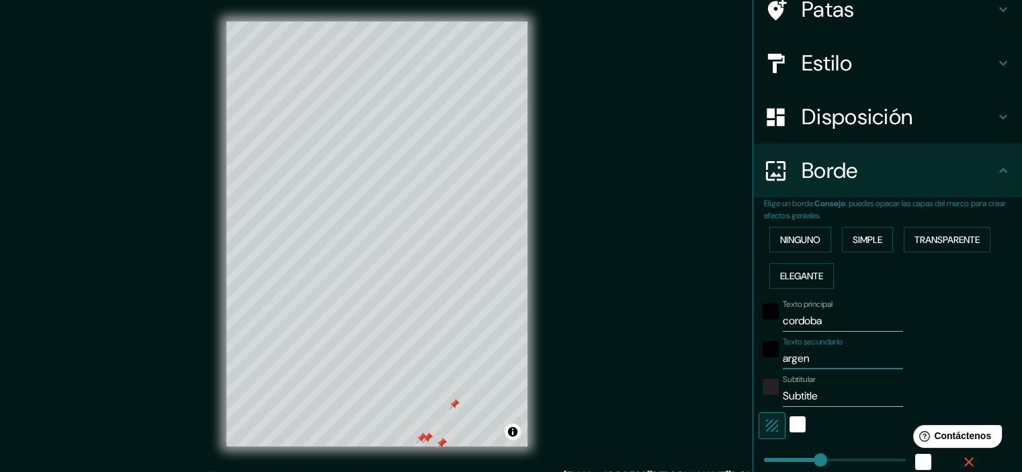
type input "argent"
type input "179"
type input "36"
type input "18"
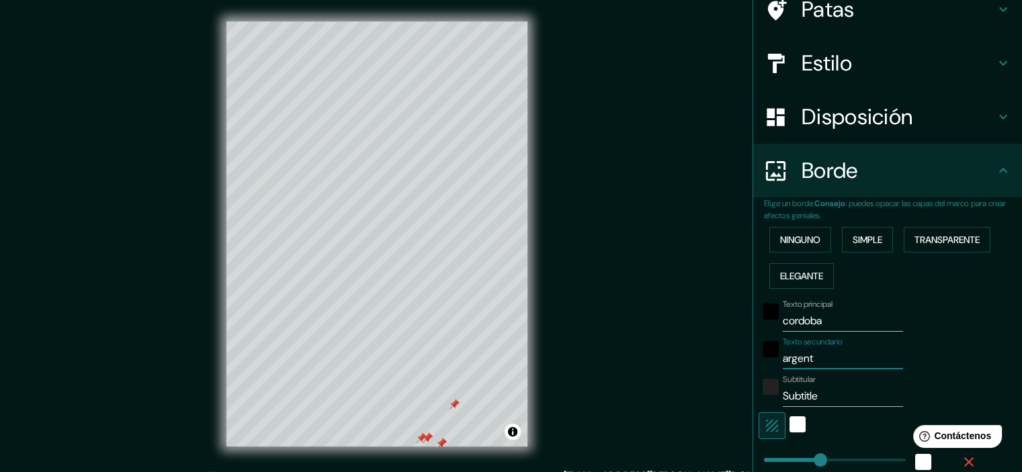
type input "argenti"
type input "179"
type input "36"
type input "18"
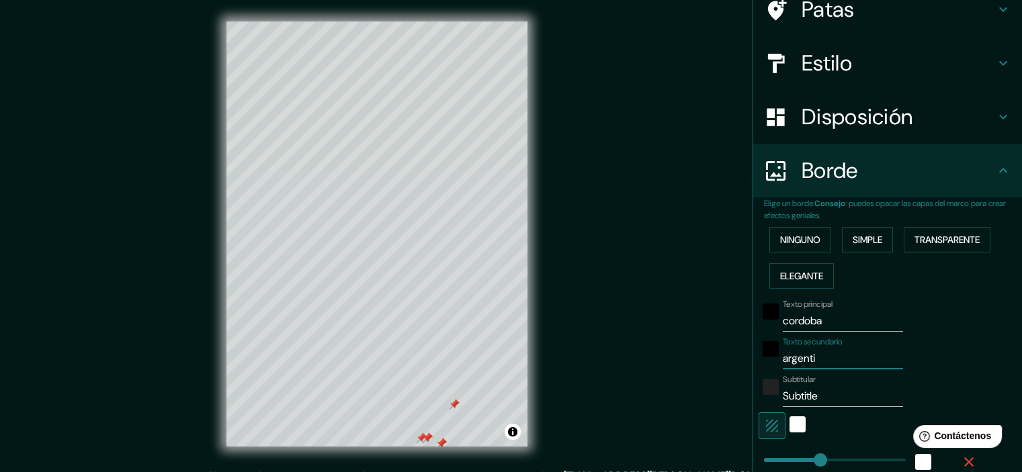
type input "argentin"
type input "179"
type input "36"
type input "18"
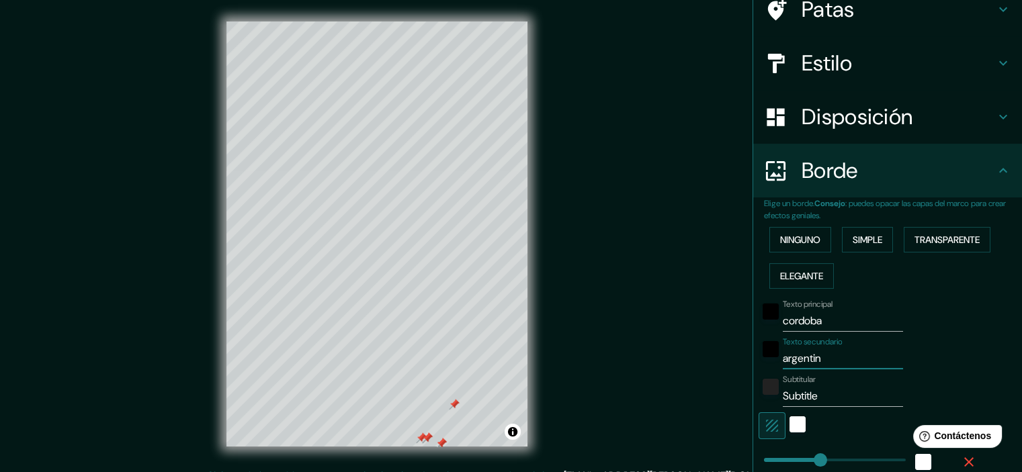
type input "[GEOGRAPHIC_DATA]"
type input "179"
type input "36"
type input "18"
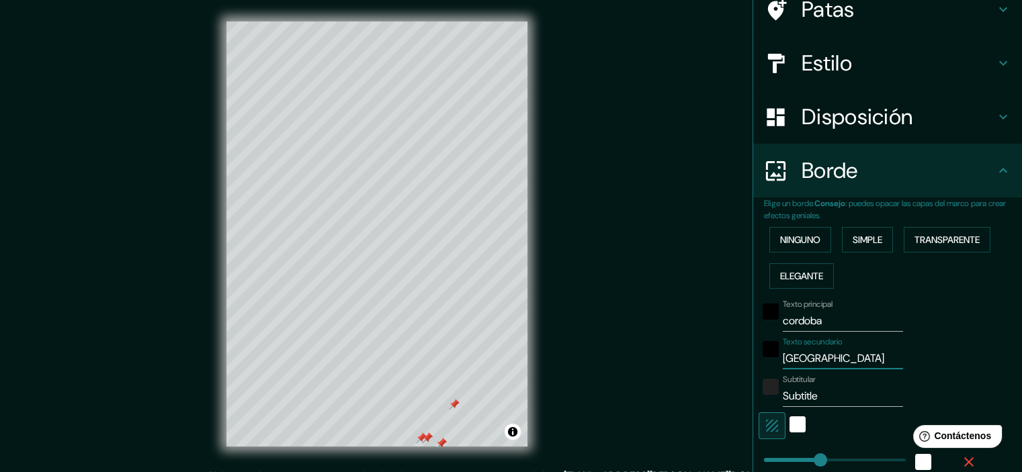
type input "[GEOGRAPHIC_DATA]"
drag, startPoint x: 807, startPoint y: 398, endPoint x: 755, endPoint y: 402, distance: 52.5
click at [758, 402] on div "Subtitular Subtitle" at bounding box center [868, 391] width 220 height 32
type input "a"
type input "179"
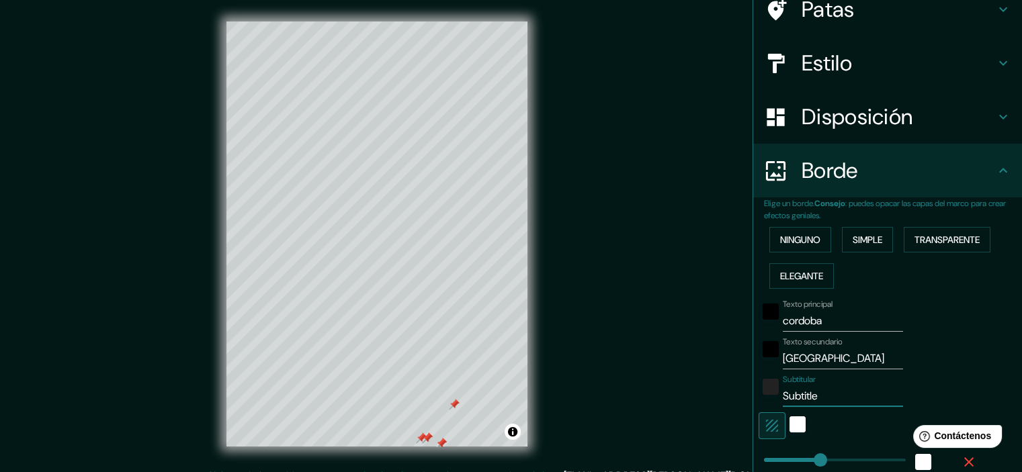
type input "36"
type input "18"
type input "ag"
type input "179"
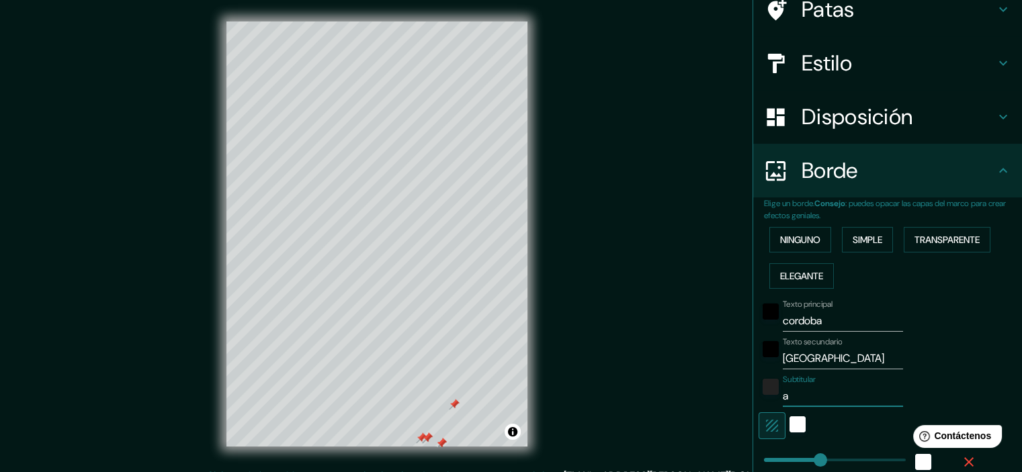
type input "36"
type input "18"
type input "agu"
type input "179"
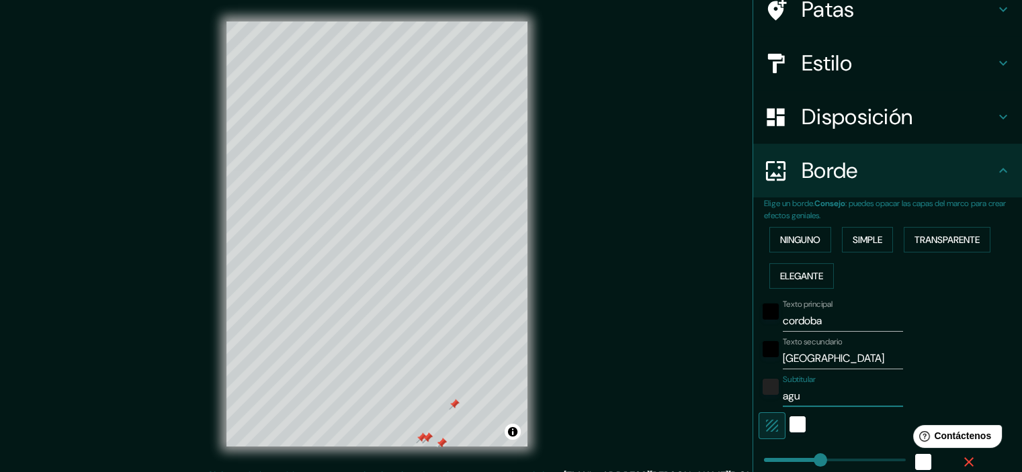
type input "36"
type input "18"
type input "agus"
type input "179"
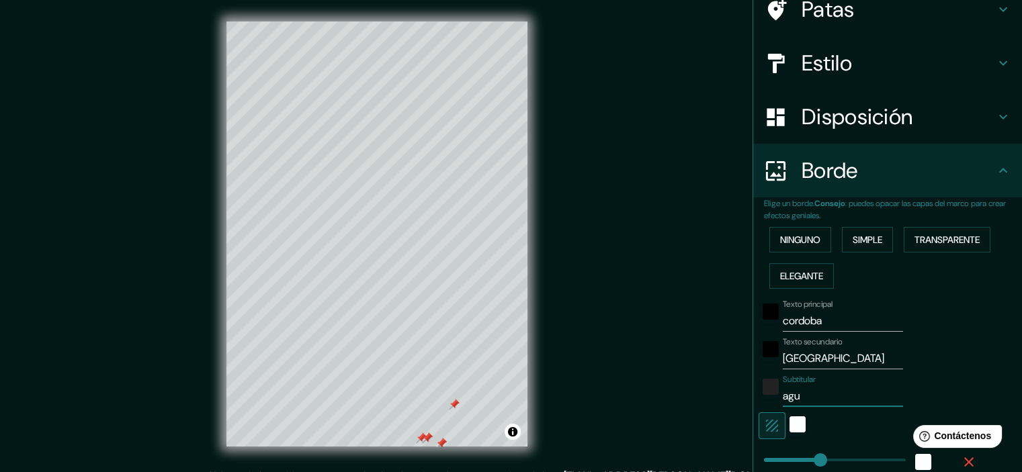
type input "36"
type input "18"
type input "agu"
type input "179"
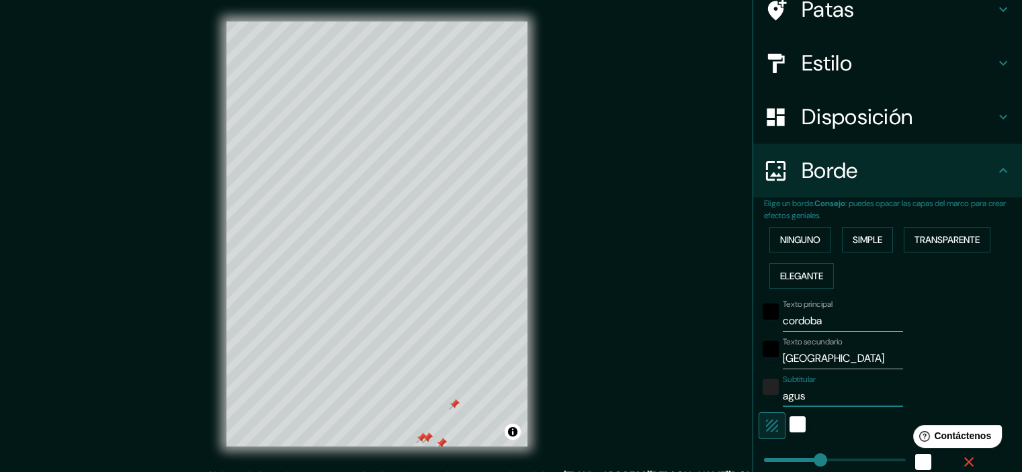
type input "36"
type input "18"
type input "ag"
type input "179"
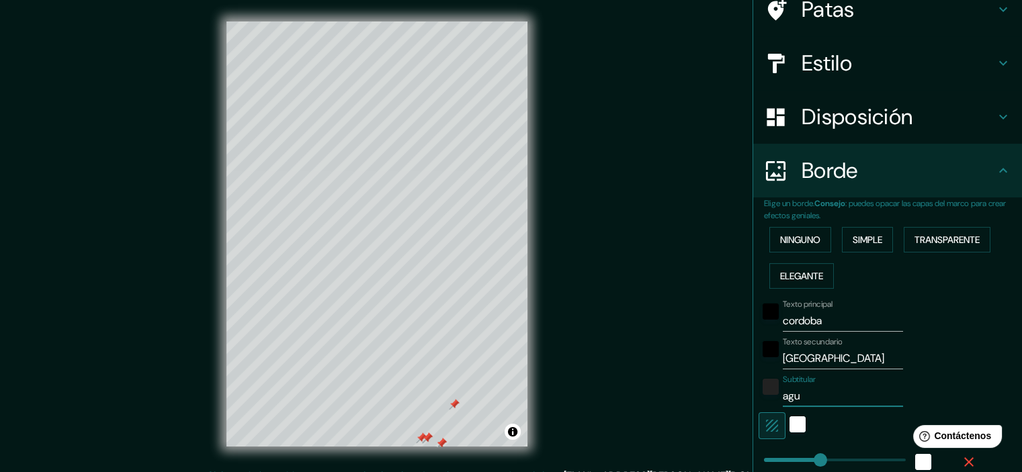
type input "36"
type input "18"
type input "a"
type input "179"
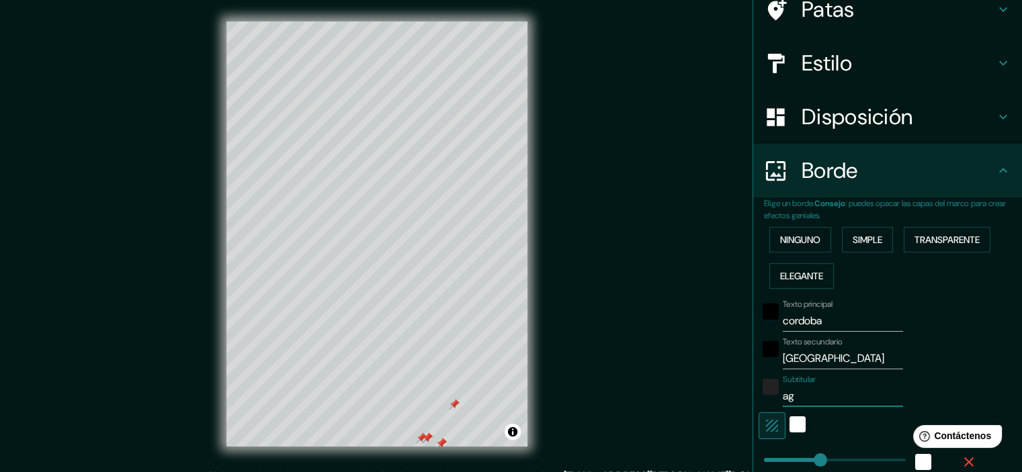
type input "36"
type input "18"
type input "179"
type input "36"
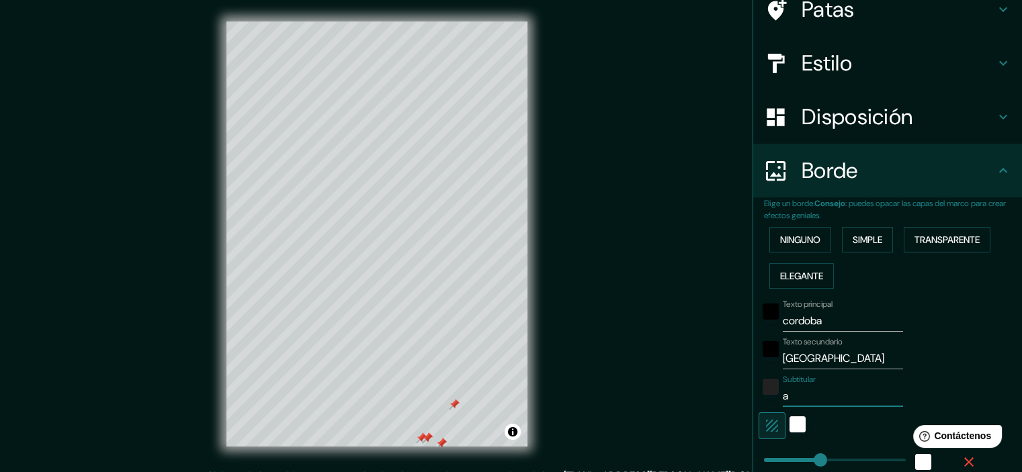
type input "36"
type input "18"
type input "G"
type input "179"
type input "36"
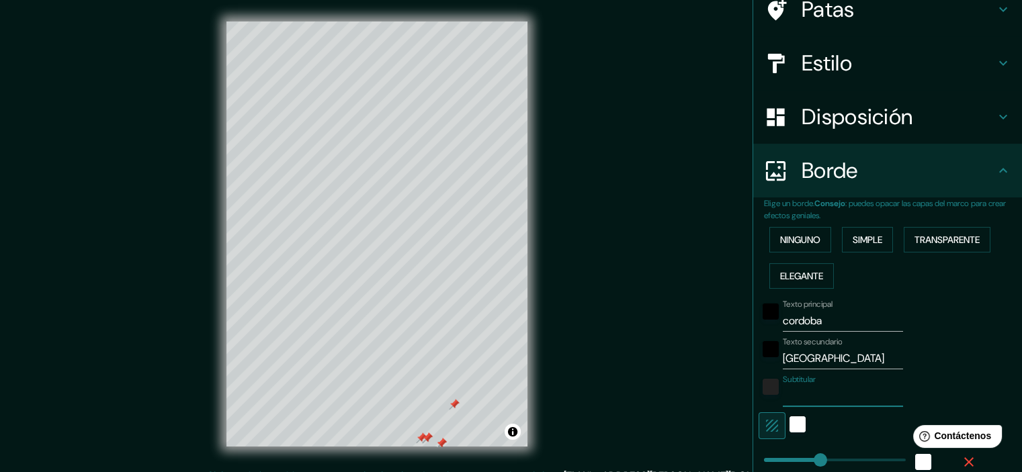
type input "36"
type input "18"
type input "GU"
type input "179"
type input "36"
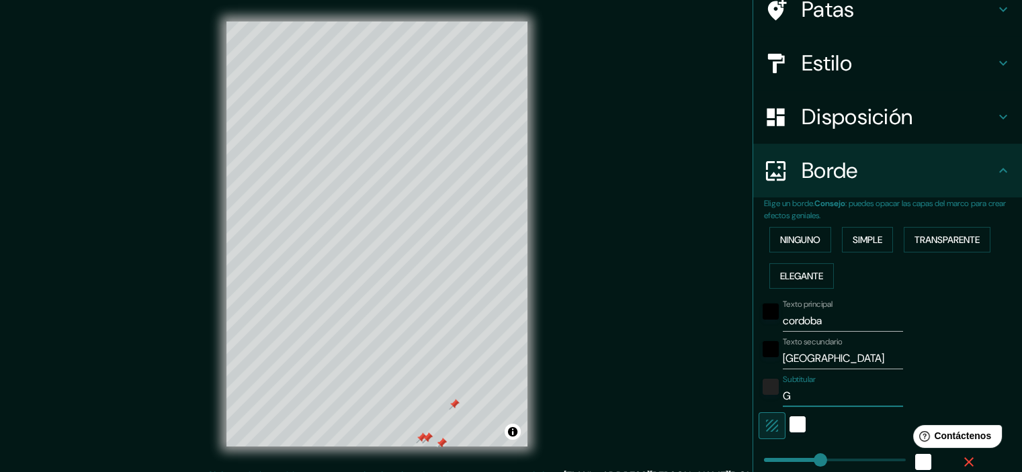
type input "36"
type input "18"
type input "G"
type input "179"
type input "36"
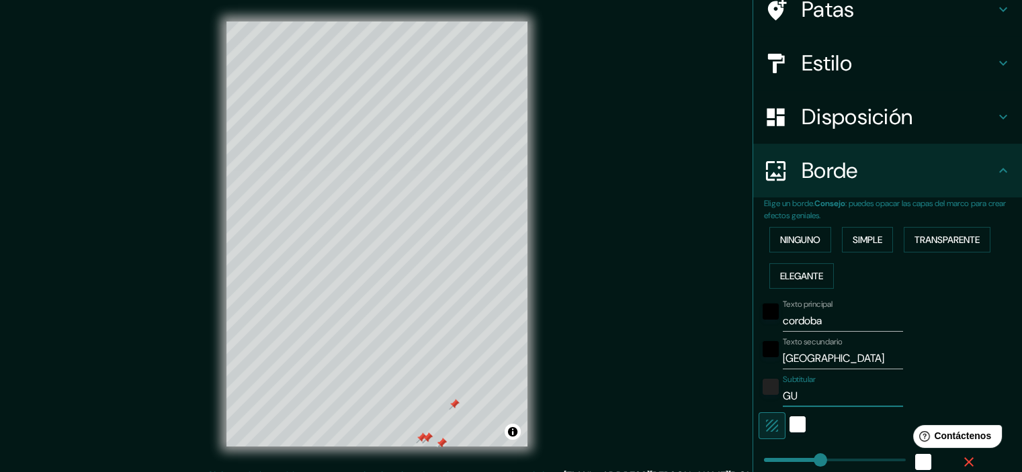
type input "36"
type input "18"
type input "179"
type input "36"
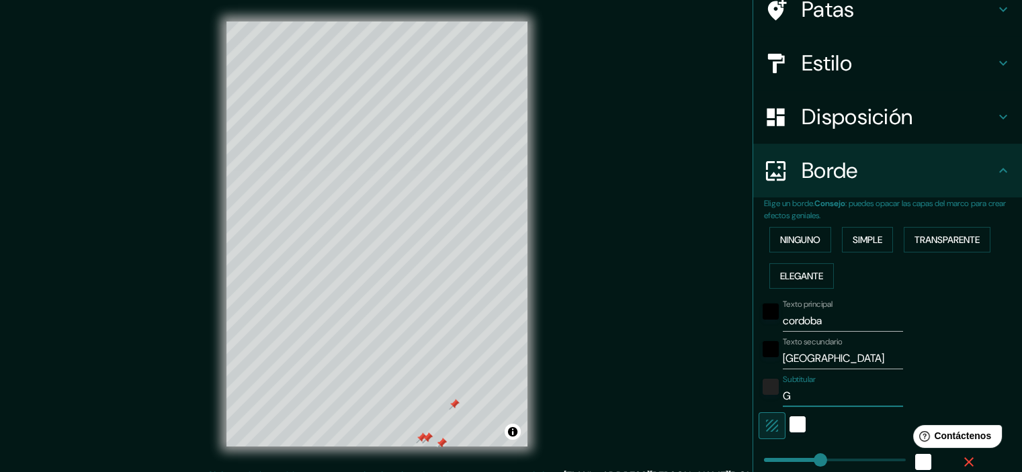
type input "18"
type input "A"
type input "179"
type input "36"
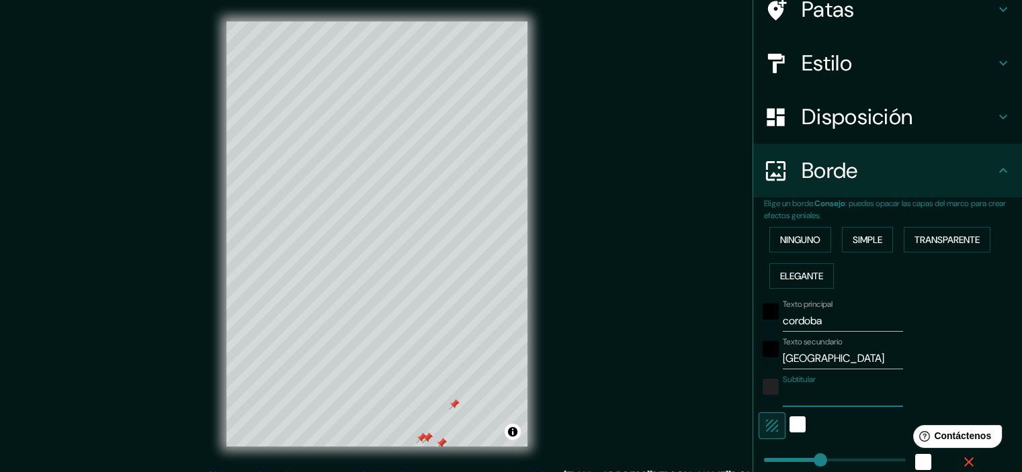
type input "18"
type input "AG"
type input "179"
type input "36"
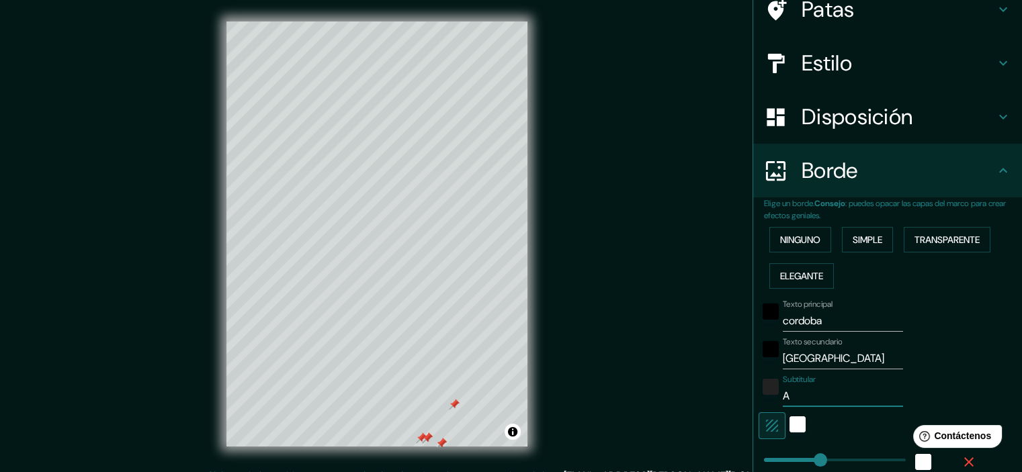
type input "18"
type input "AGU"
type input "179"
type input "36"
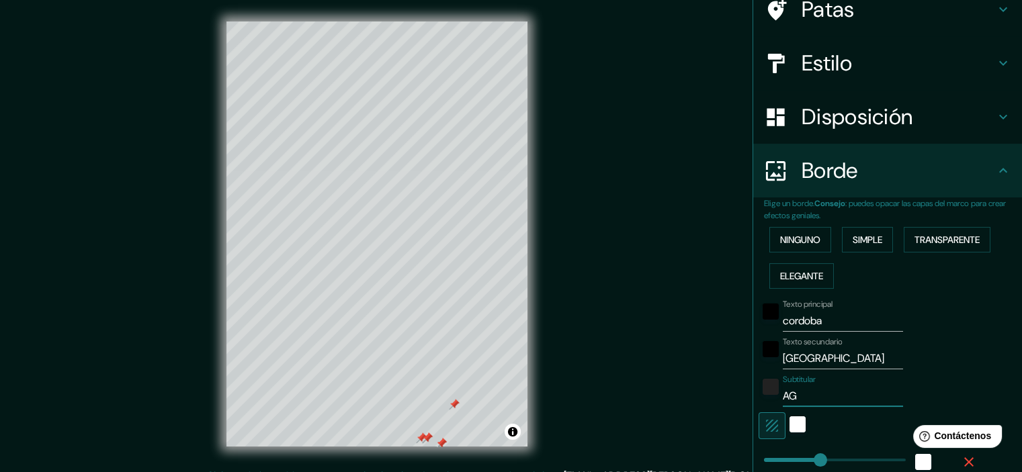
type input "18"
type input "AGUS"
type input "179"
type input "36"
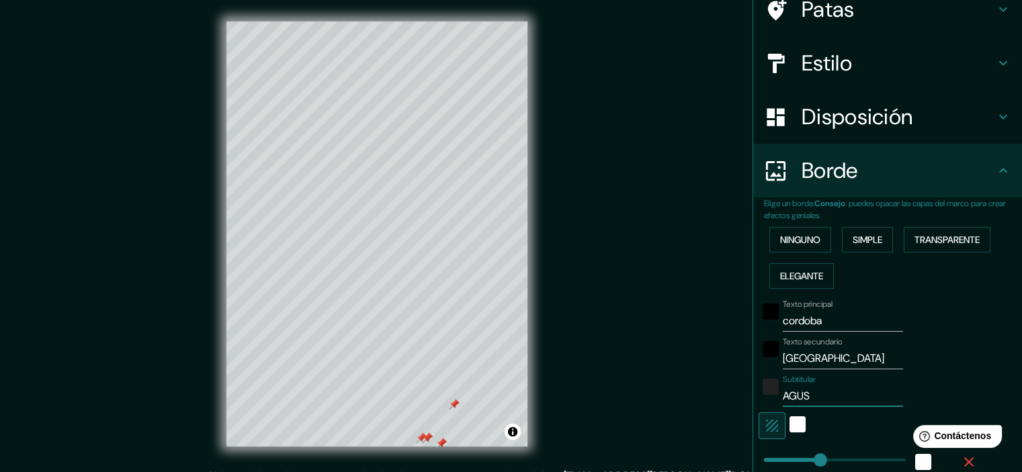
type input "18"
type input "AGUST"
type input "179"
type input "36"
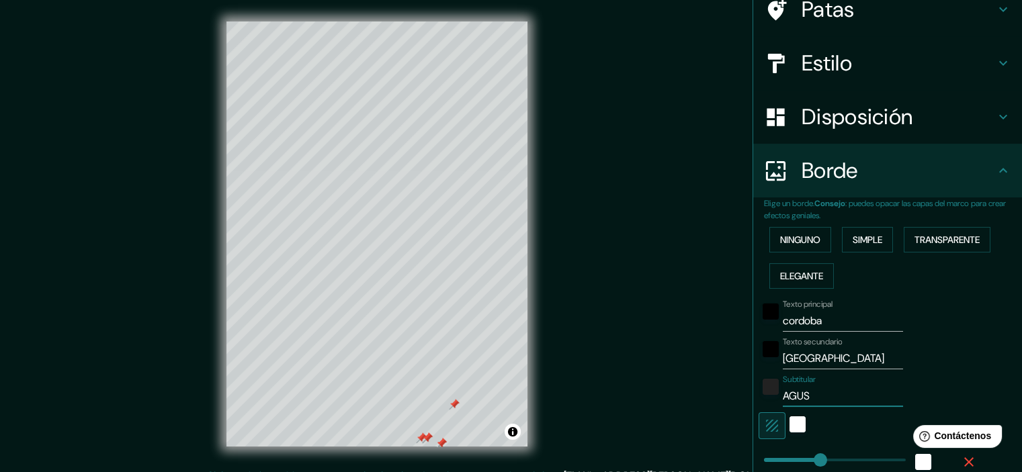
type input "18"
type input "AGUSTI"
type input "179"
type input "36"
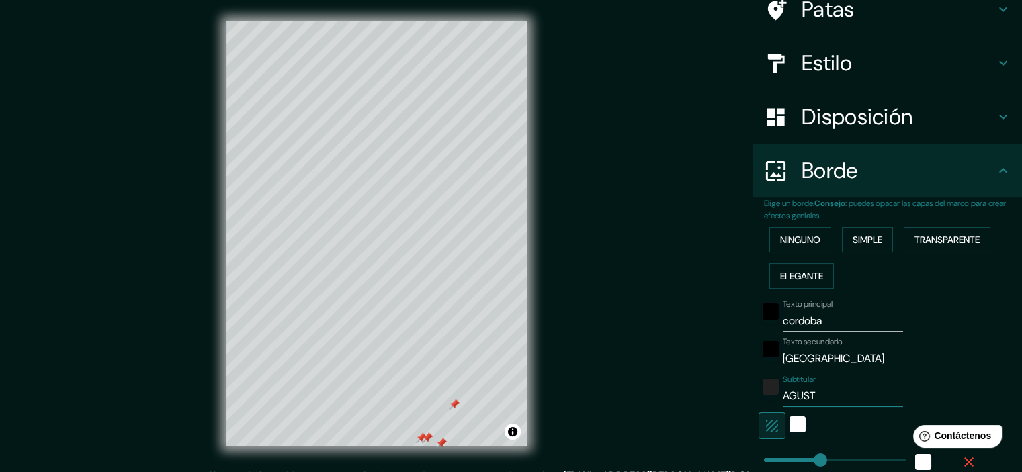
type input "18"
type input "[PERSON_NAME]"
type input "179"
type input "36"
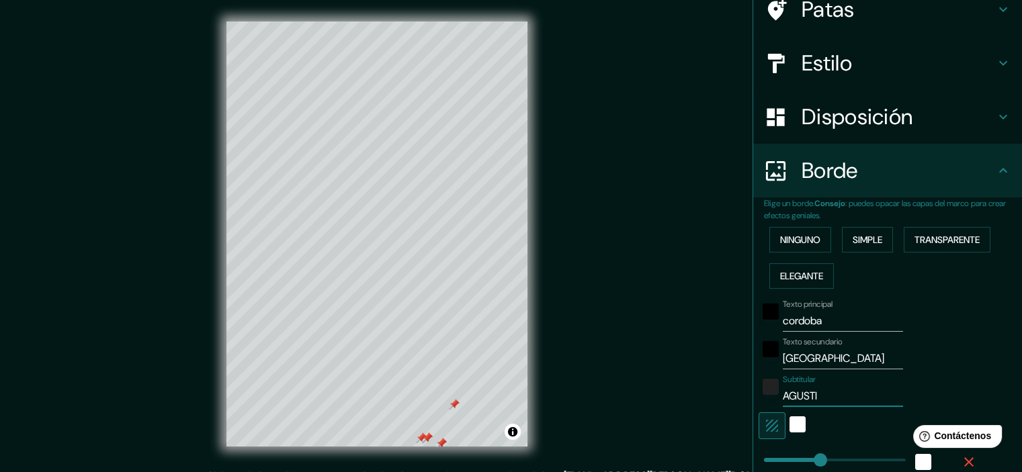
type input "18"
type input "[PERSON_NAME]"
type input "179"
type input "36"
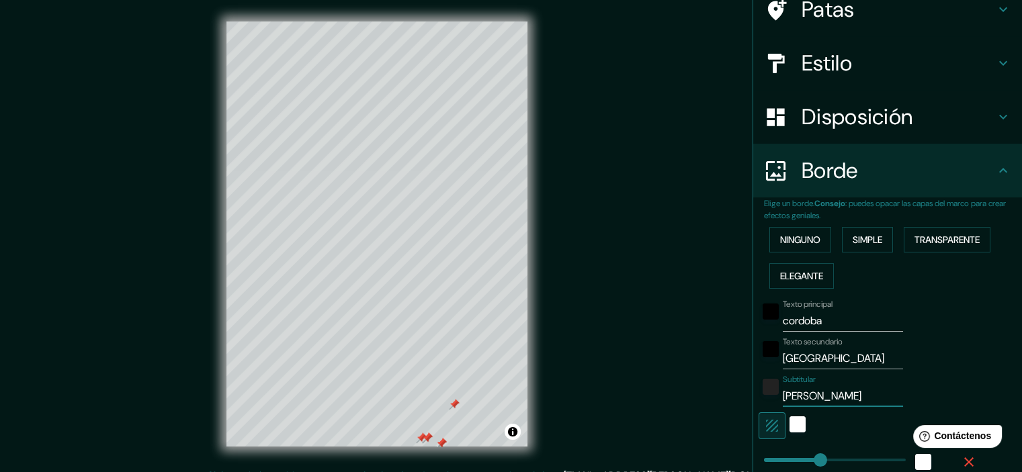
type input "18"
type input "[PERSON_NAME] Y"
type input "179"
type input "36"
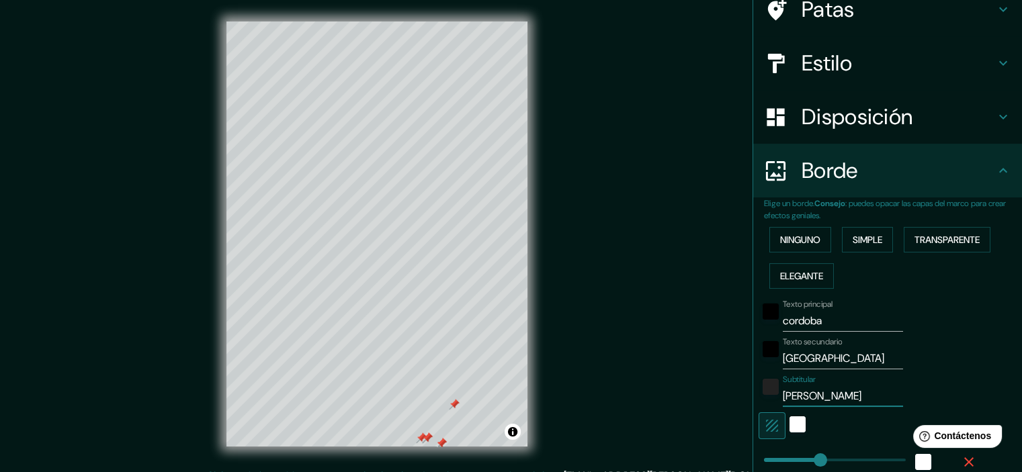
type input "18"
type input "[PERSON_NAME] Y"
type input "179"
type input "36"
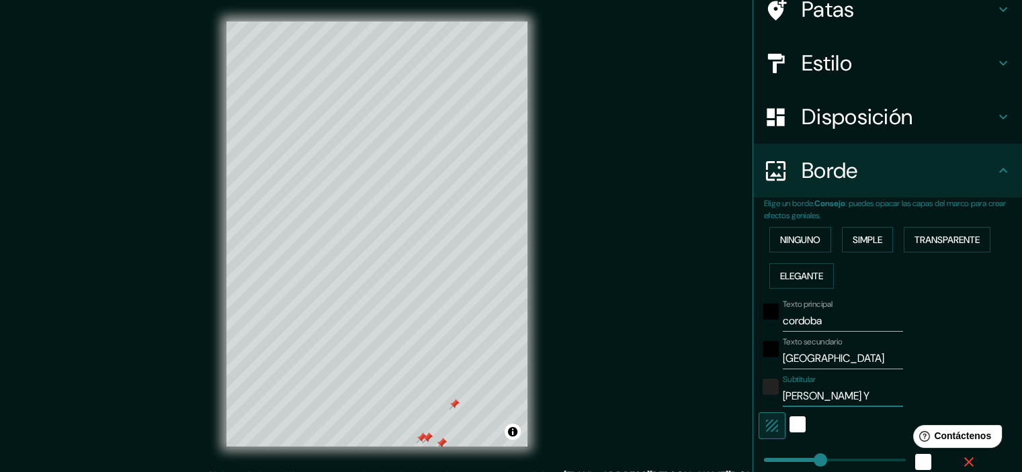
type input "18"
type input "[PERSON_NAME] Y G"
type input "179"
type input "36"
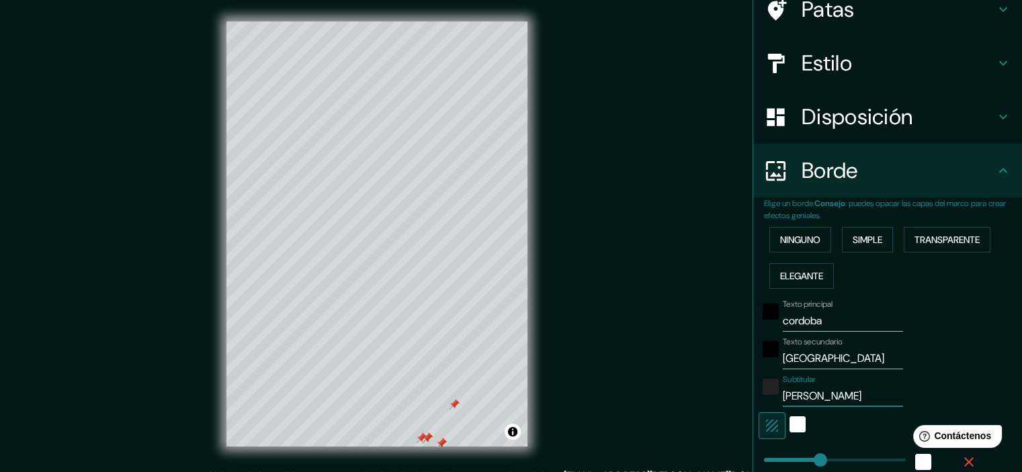
click at [441, 440] on div at bounding box center [441, 443] width 11 height 11
click at [429, 439] on div at bounding box center [427, 438] width 11 height 11
click at [427, 436] on div at bounding box center [427, 438] width 11 height 11
click at [420, 437] on div at bounding box center [421, 438] width 11 height 11
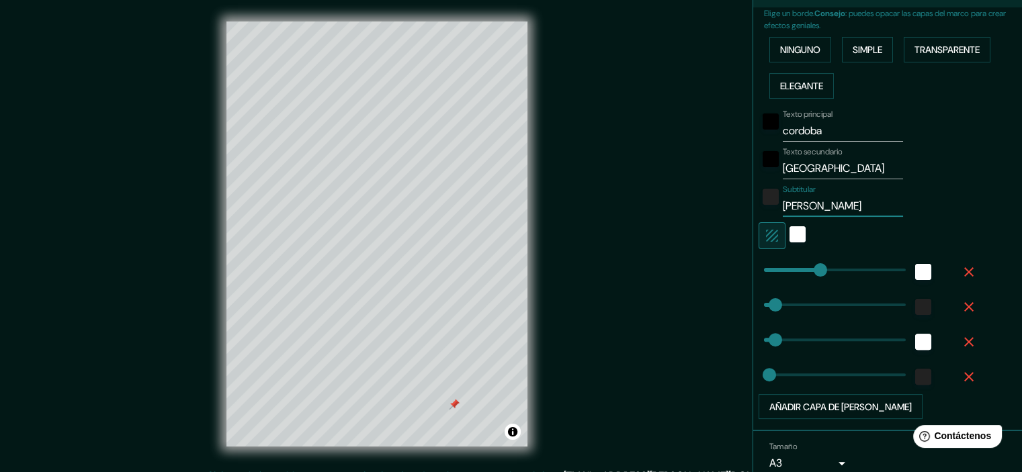
scroll to position [317, 0]
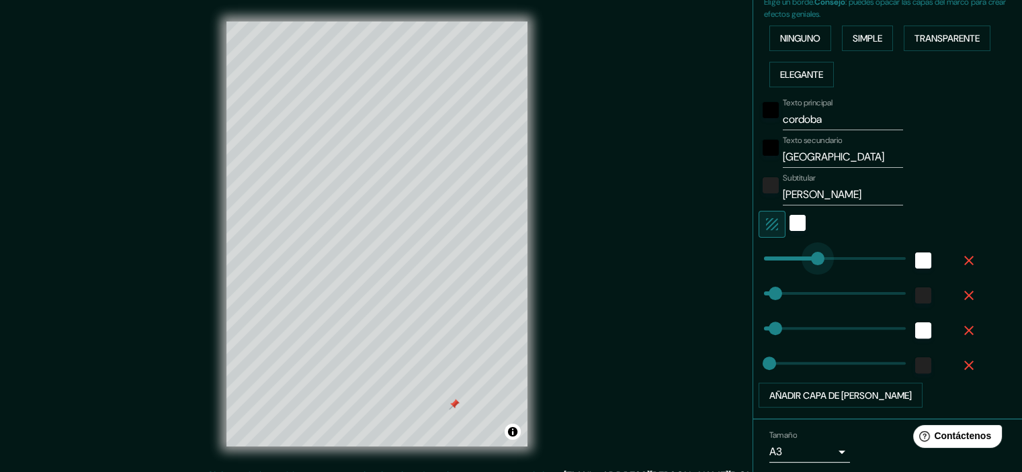
drag, startPoint x: 797, startPoint y: 253, endPoint x: 807, endPoint y: 254, distance: 10.1
drag, startPoint x: 807, startPoint y: 254, endPoint x: 788, endPoint y: 253, distance: 19.5
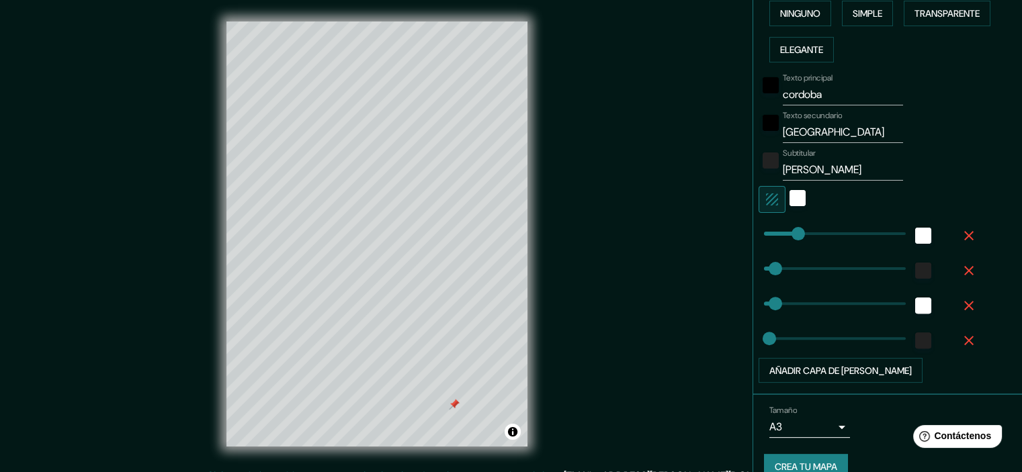
scroll to position [363, 0]
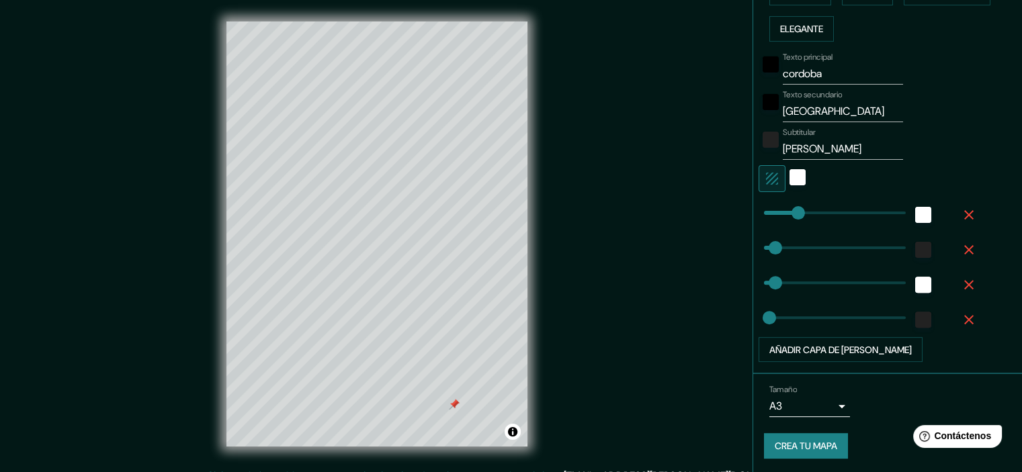
click at [793, 441] on font "Crea tu mapa" at bounding box center [805, 447] width 62 height 12
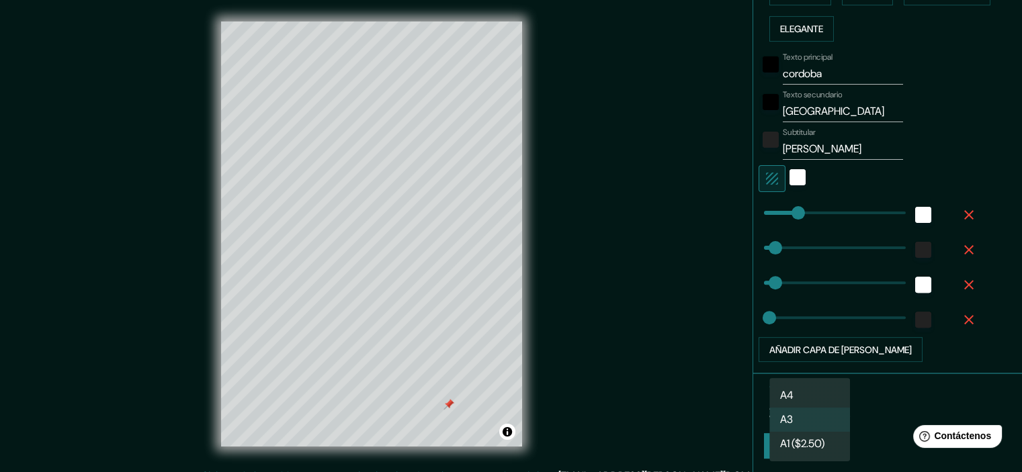
click at [771, 402] on body "[PERSON_NAME] Ubicación [GEOGRAPHIC_DATA], [GEOGRAPHIC_DATA], [GEOGRAPHIC_DATA]…" at bounding box center [511, 236] width 1022 height 472
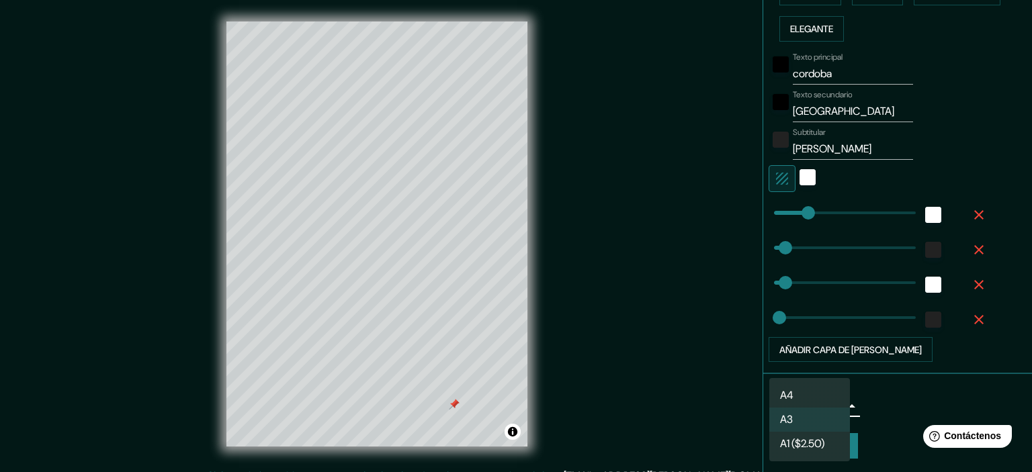
click at [788, 394] on li "A4" at bounding box center [809, 396] width 81 height 24
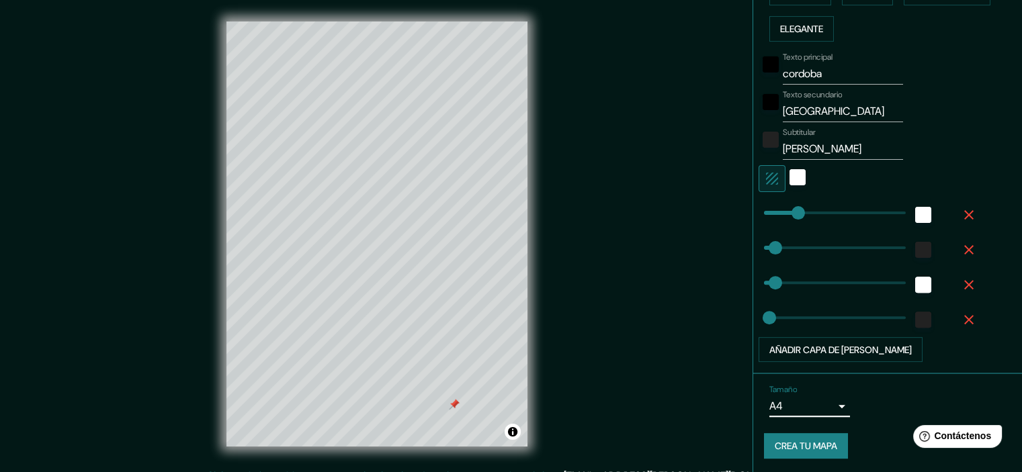
click at [817, 445] on font "Crea tu mapa" at bounding box center [805, 447] width 62 height 12
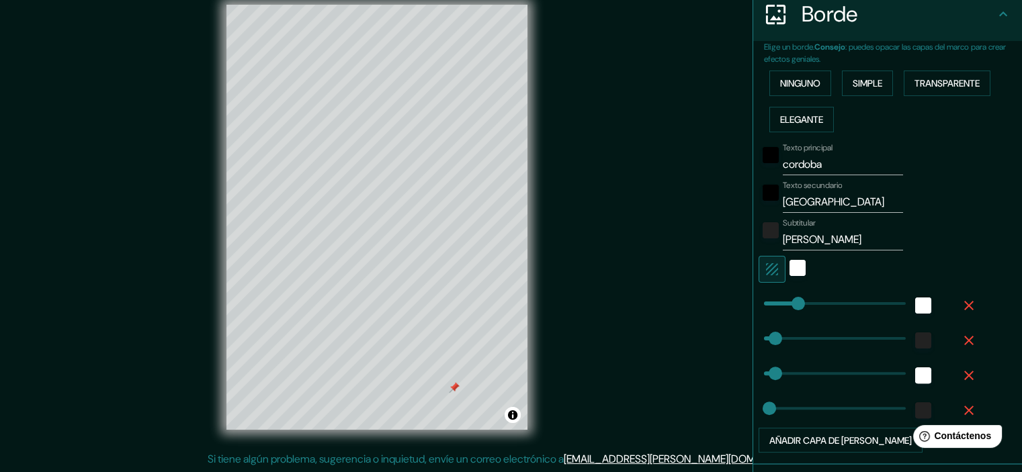
scroll to position [228, 0]
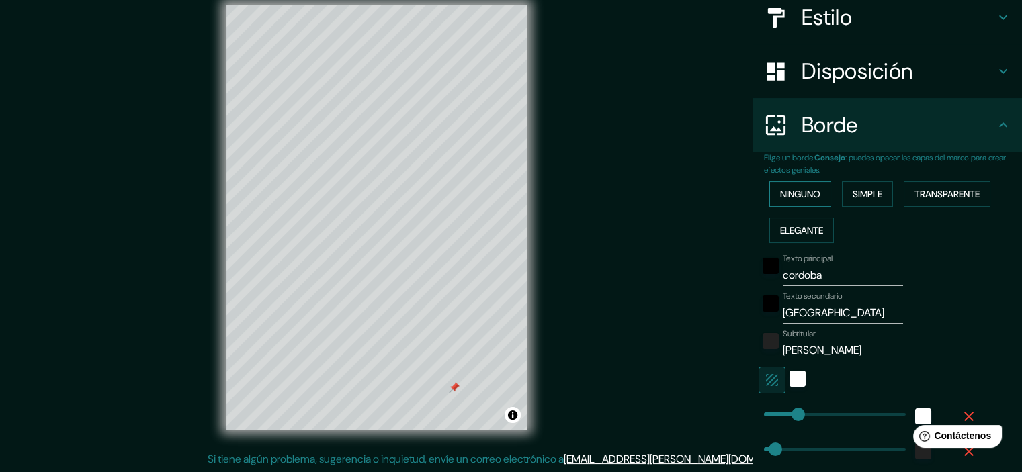
click at [790, 195] on font "Ninguno" at bounding box center [800, 194] width 40 height 12
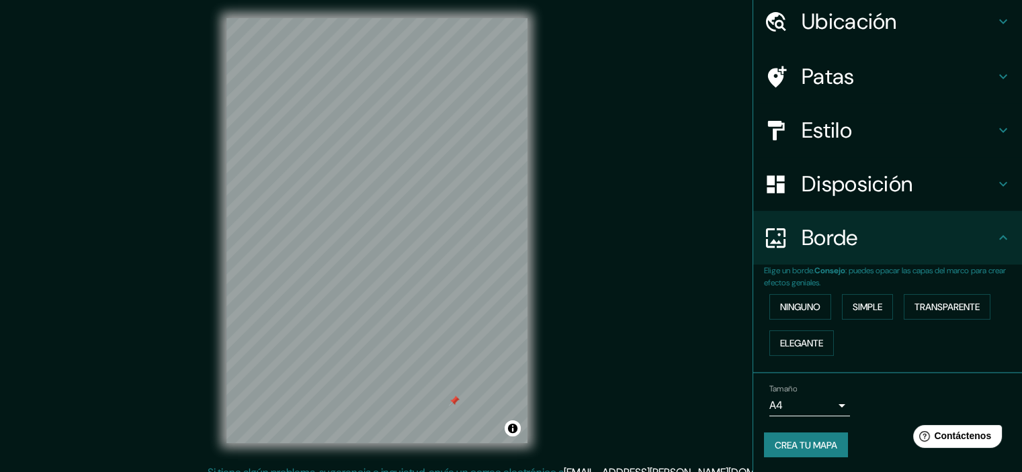
scroll to position [0, 0]
